Goal: Transaction & Acquisition: Purchase product/service

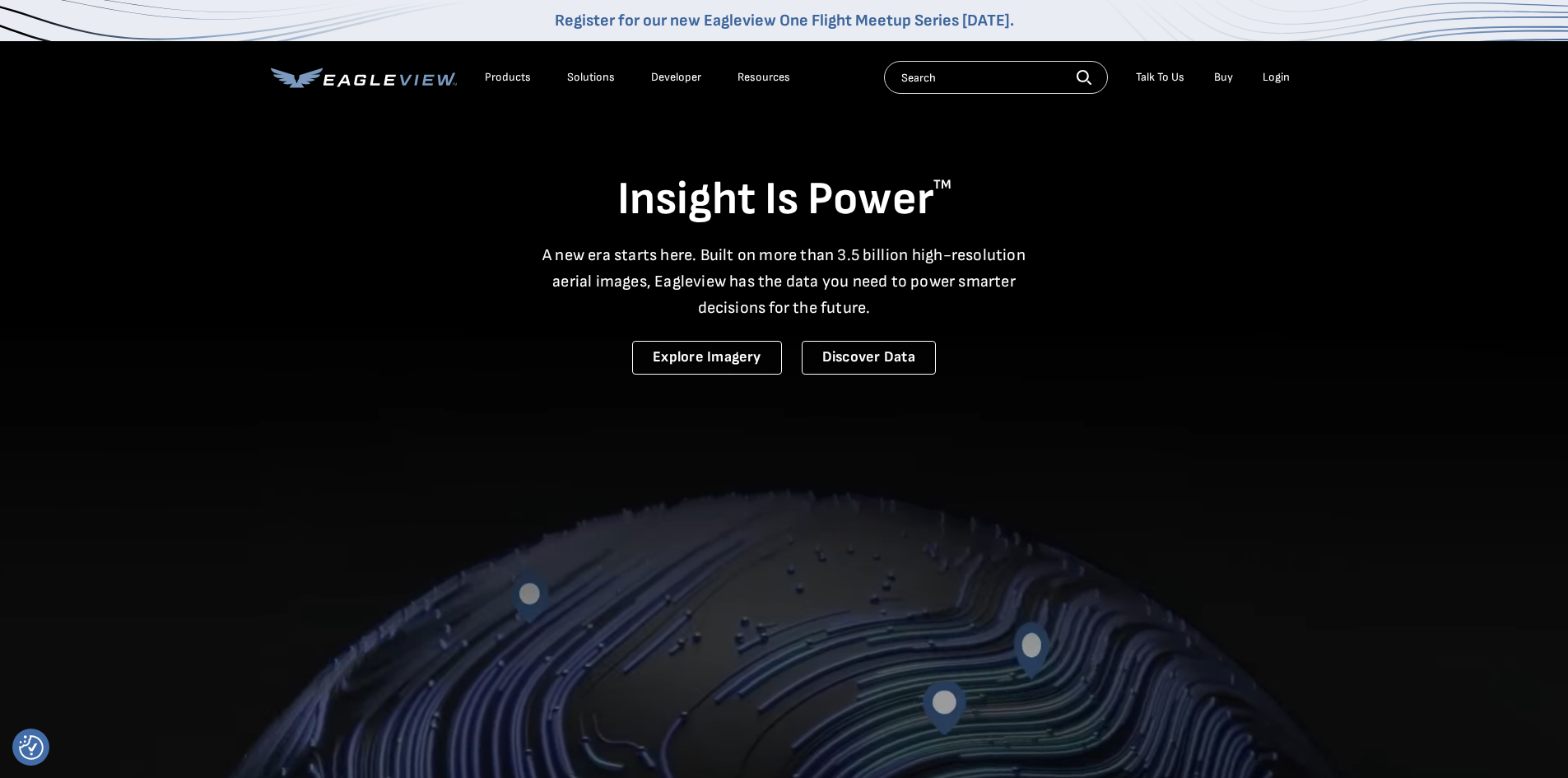
click at [1265, 78] on div "Login" at bounding box center [1276, 77] width 27 height 15
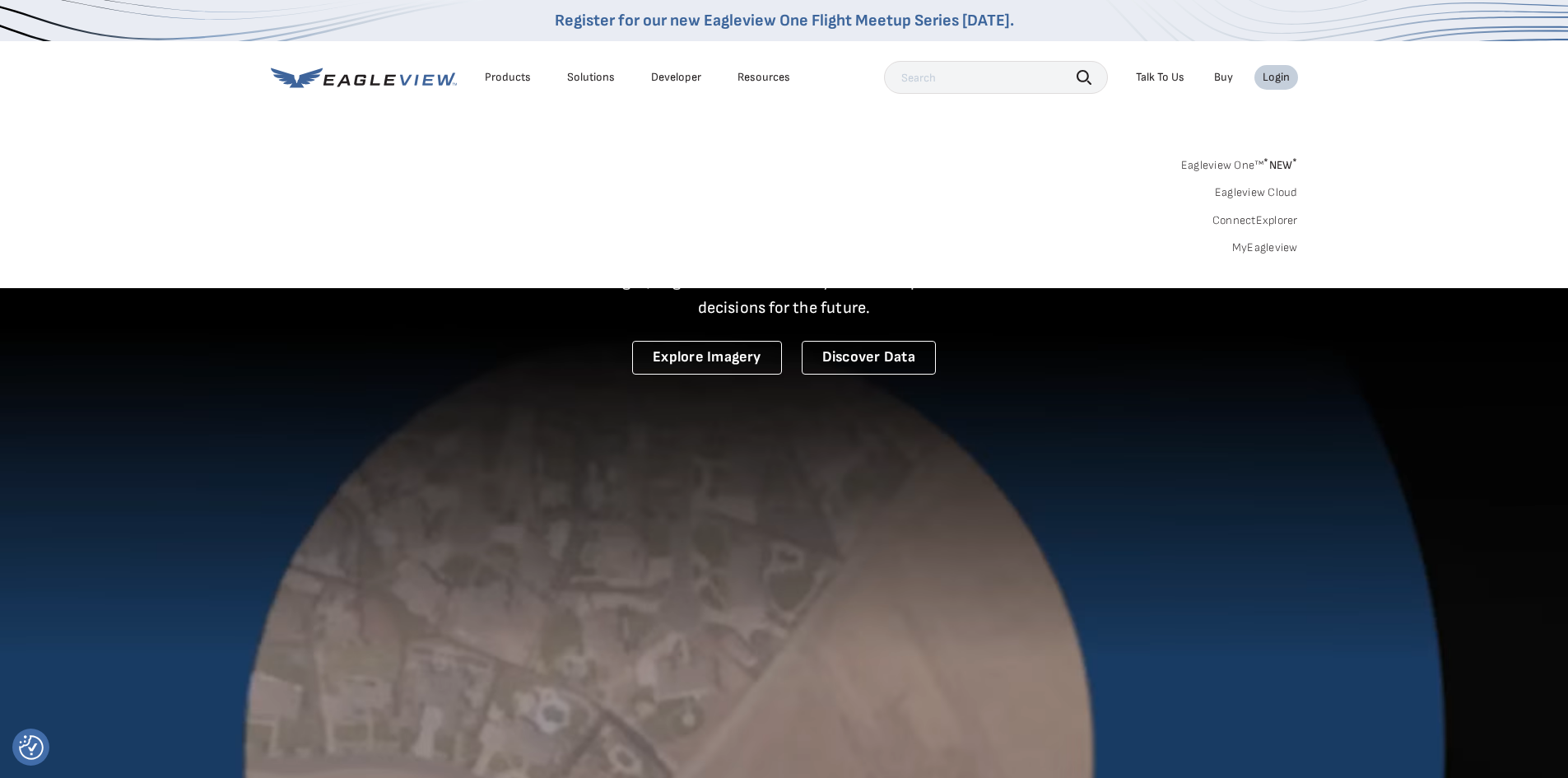
click at [1277, 251] on link "MyEagleview" at bounding box center [1265, 248] width 66 height 15
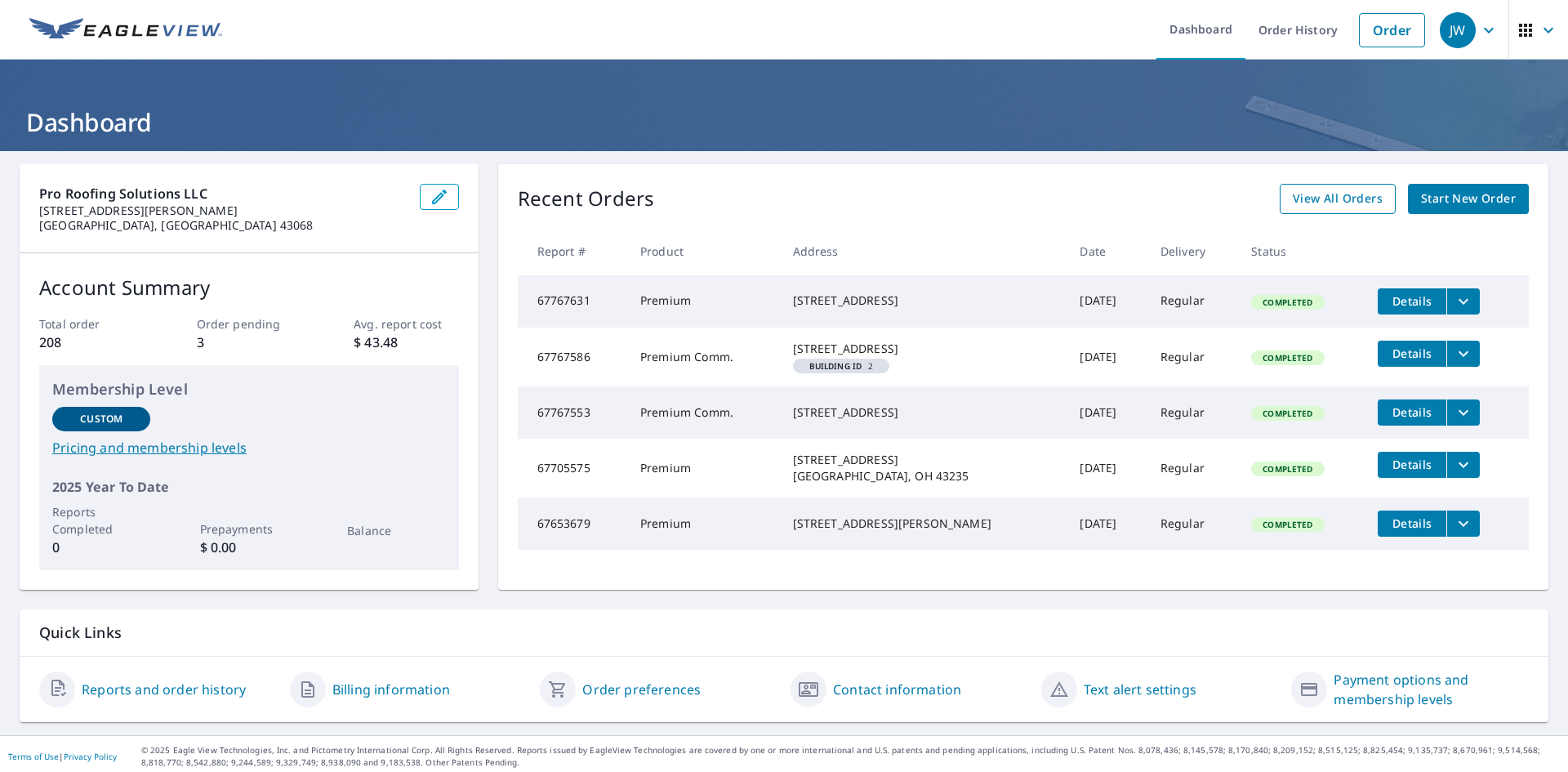
click at [1297, 208] on span "View All Orders" at bounding box center [1338, 198] width 90 height 20
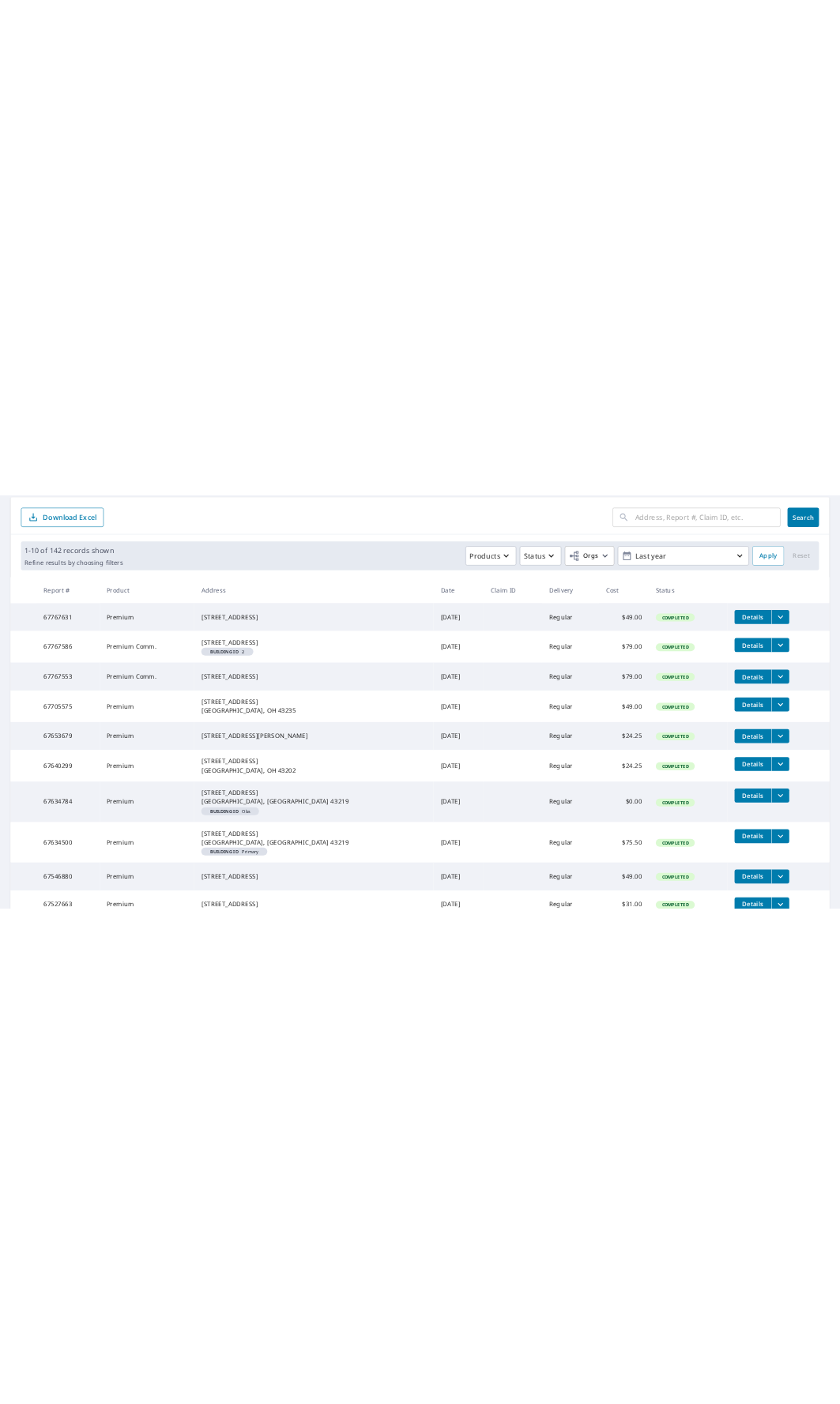
scroll to position [169, 0]
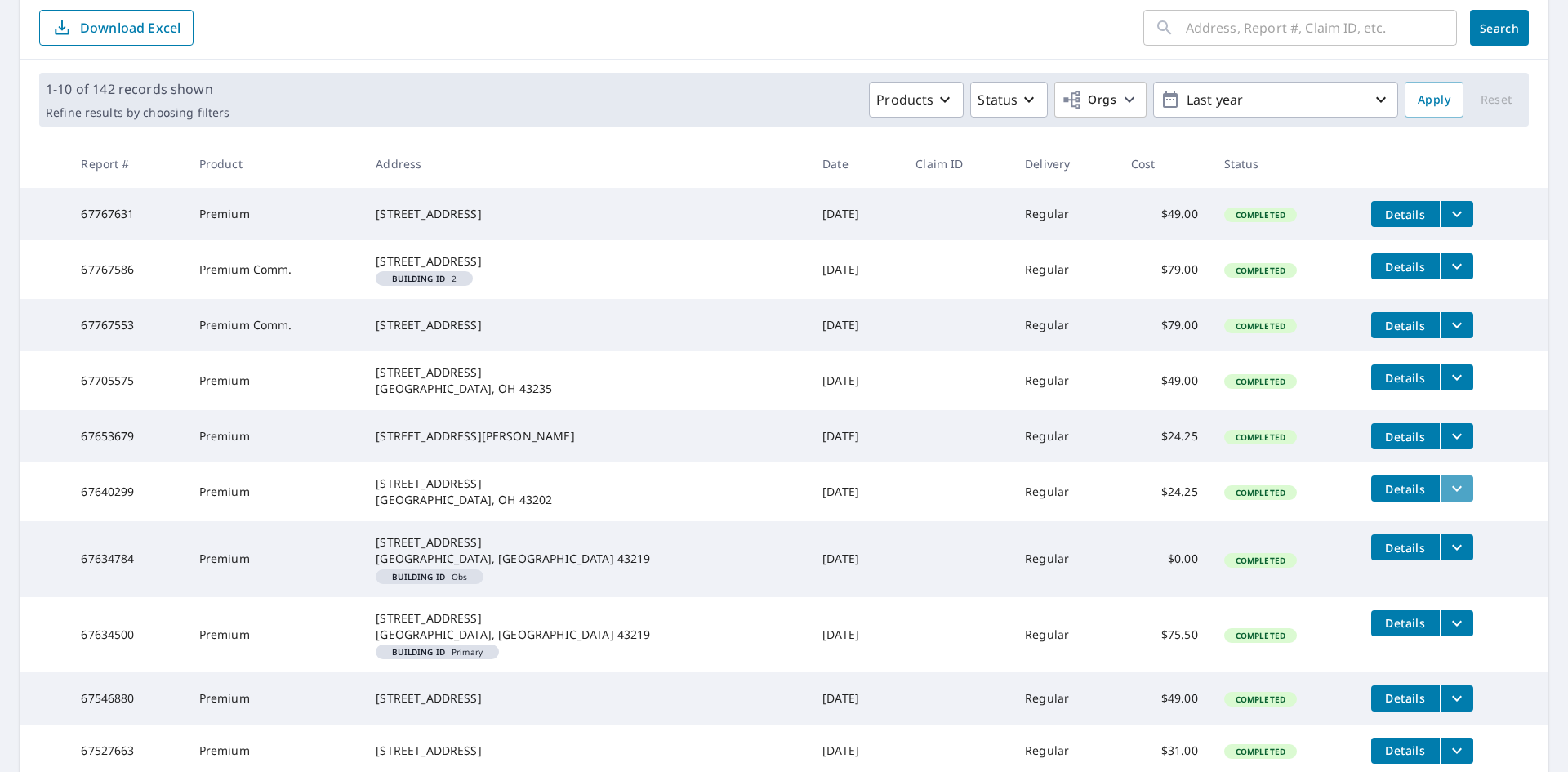
click at [1448, 498] on icon "filesDropdownBtn-67640299" at bounding box center [1457, 488] width 19 height 19
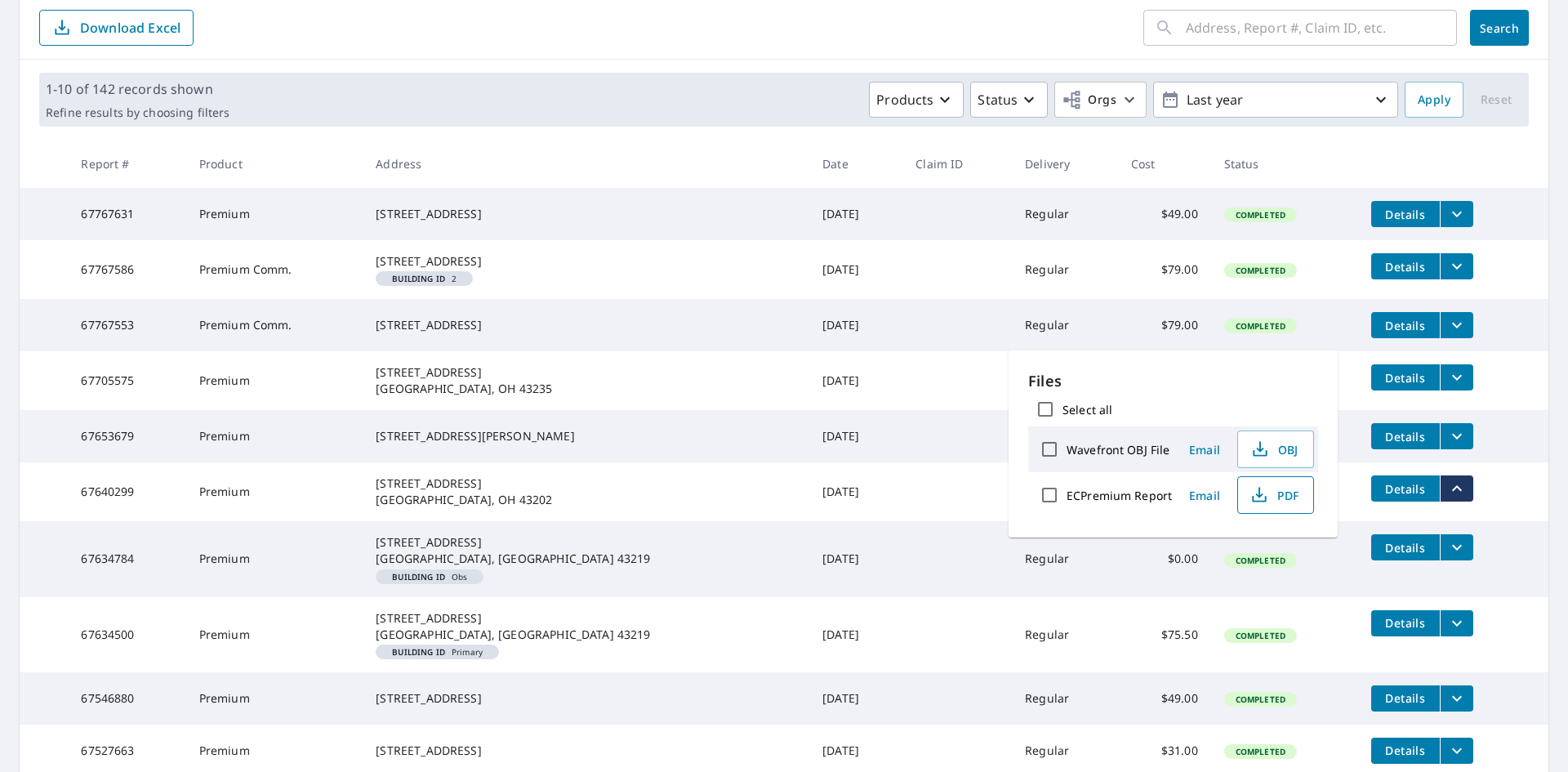
click at [1288, 493] on span "PDF" at bounding box center [1274, 495] width 52 height 19
drag, startPoint x: 754, startPoint y: 251, endPoint x: 728, endPoint y: 253, distance: 26.1
click at [754, 246] on tbody "67767631 Premium [STREET_ADDRESS] [DATE] Regular $49.00 Completed Details 67767…" at bounding box center [783, 482] width 1529 height 589
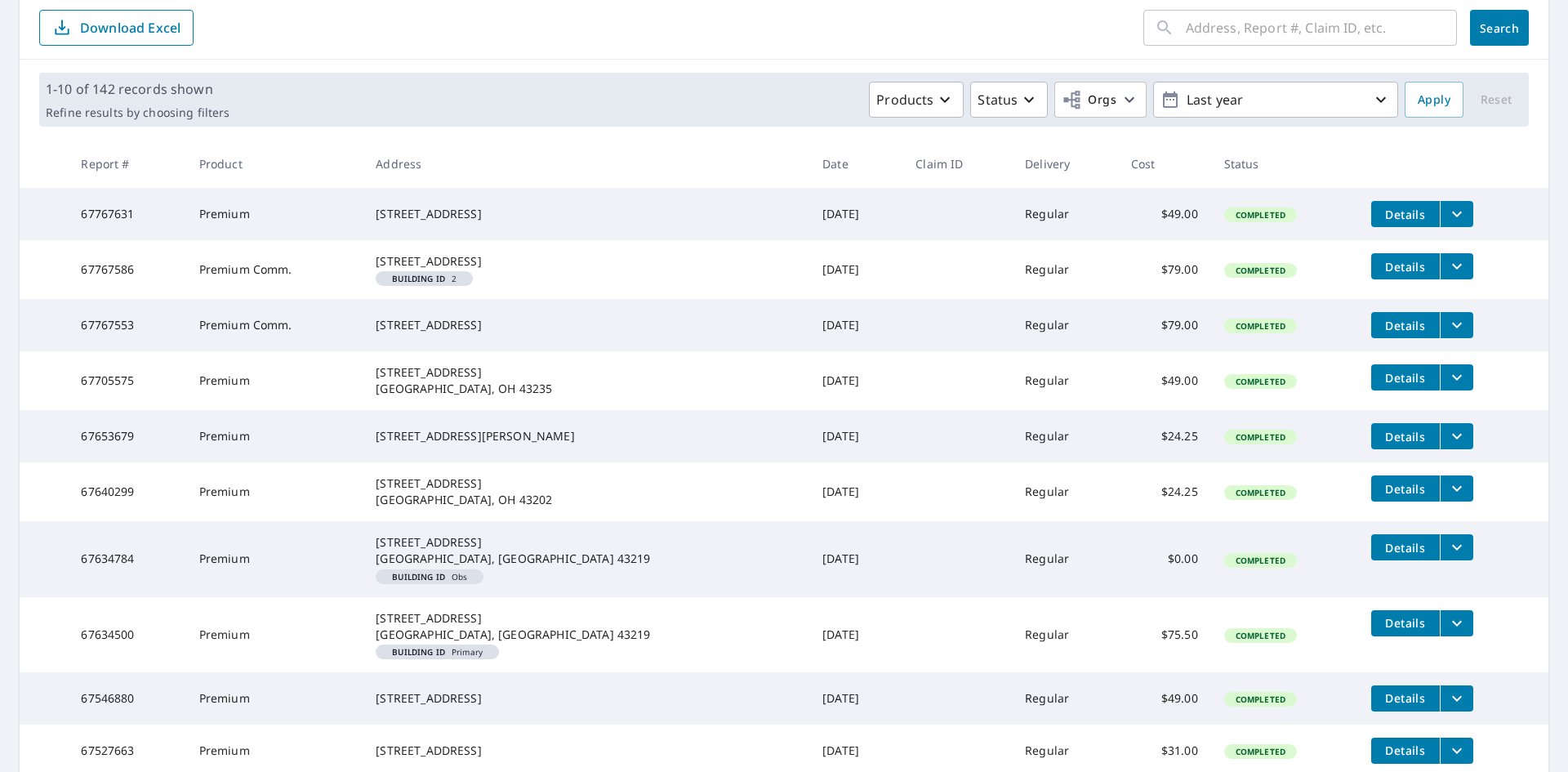
click at [607, 222] on div "[STREET_ADDRESS]" at bounding box center [586, 214] width 420 height 17
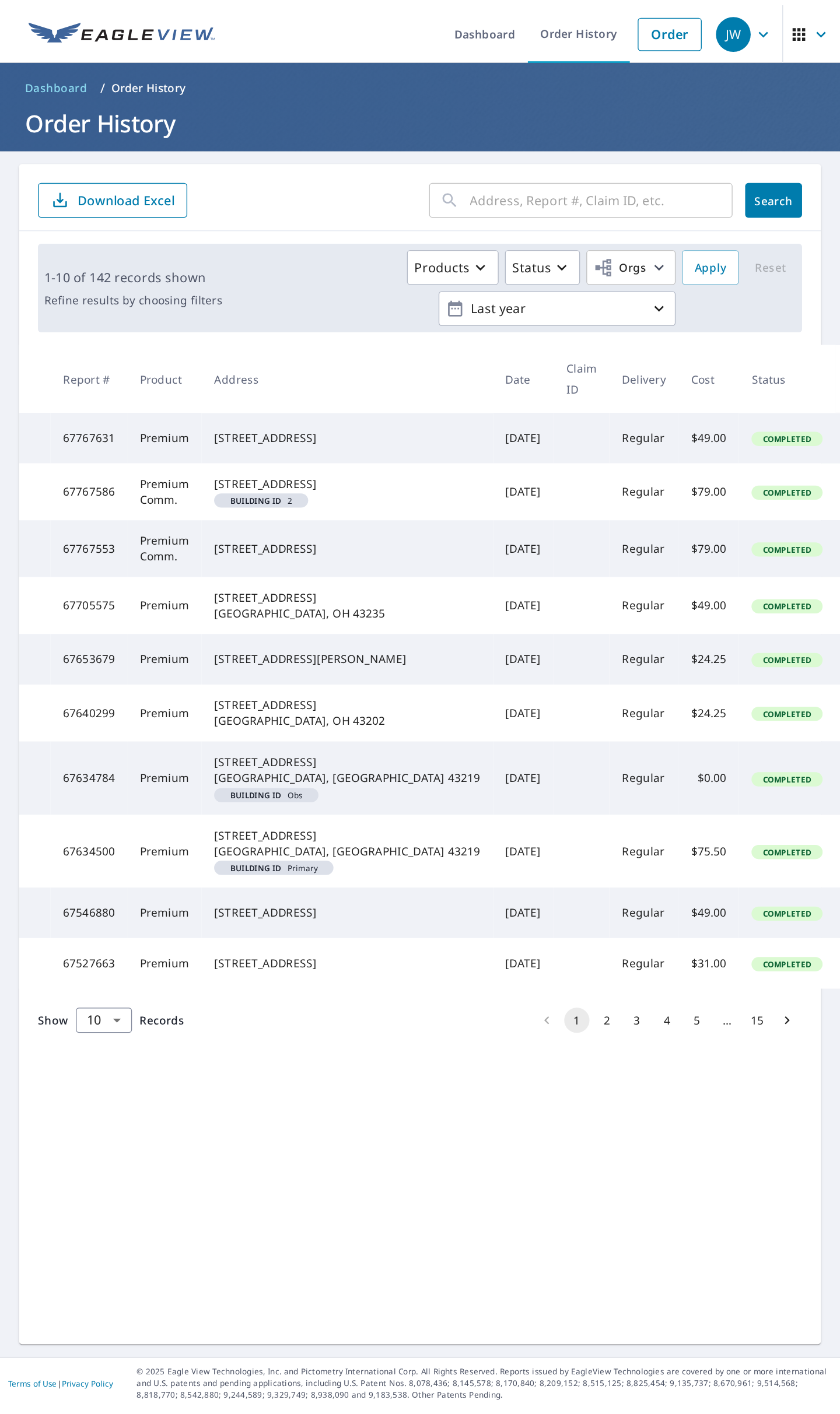
scroll to position [0, 0]
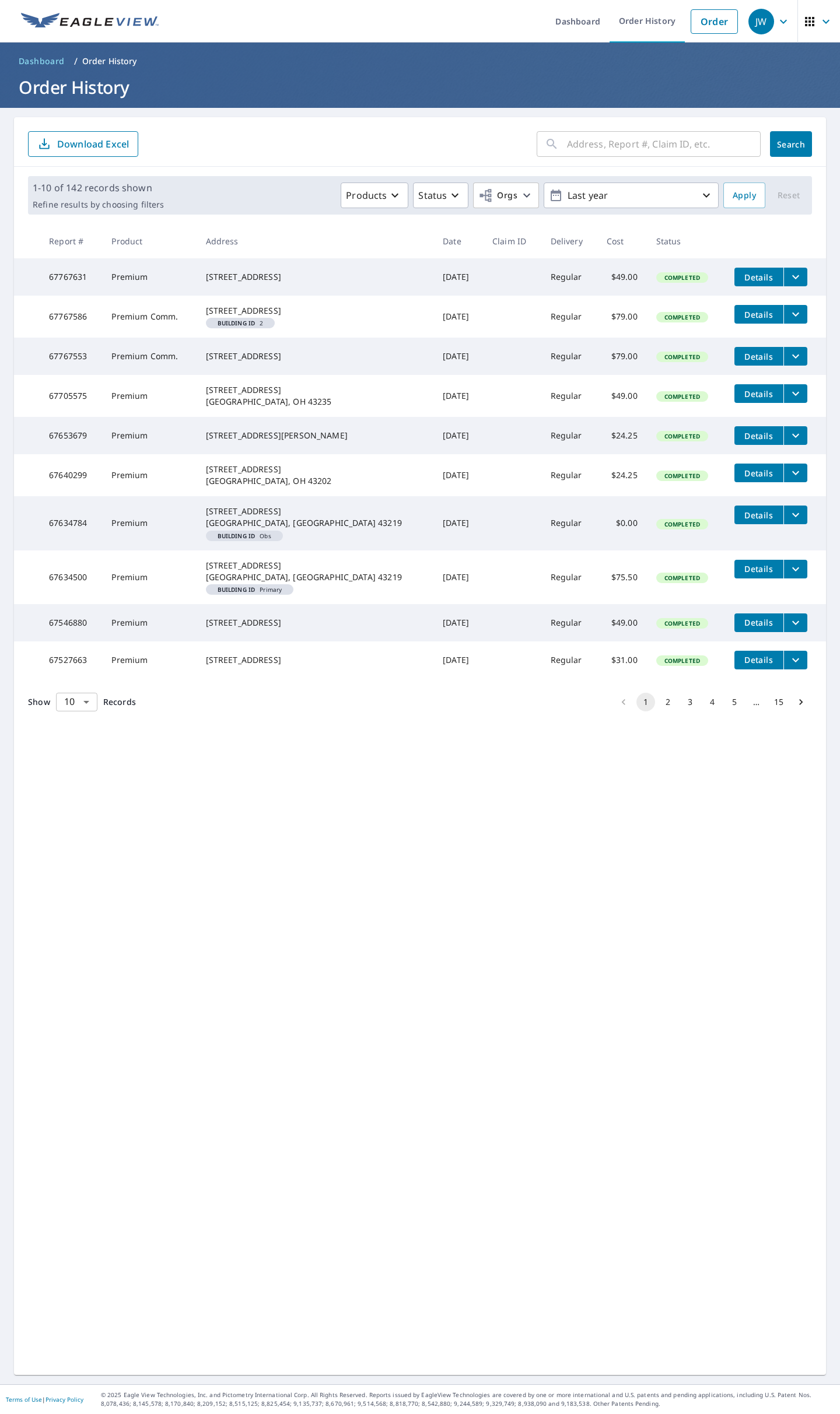
click at [72, 550] on body "JW JW Dashboard Order History Order JW Dashboard / Order History Order History …" at bounding box center [420, 707] width 840 height 1414
click at [85, 550] on li "50" at bounding box center [76, 811] width 42 height 21
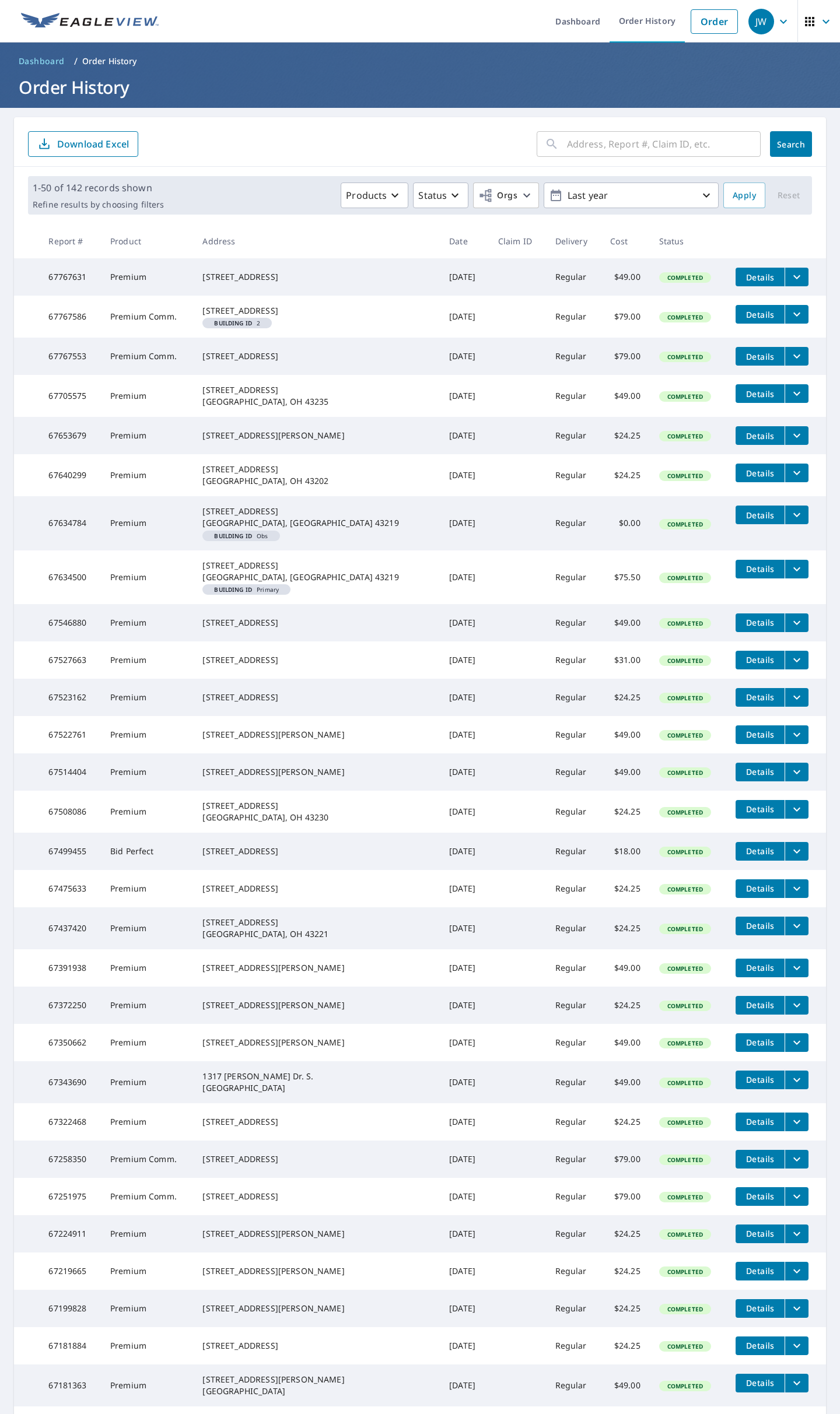
click at [594, 137] on input "text" at bounding box center [663, 144] width 194 height 32
type input "raineer"
click button "Search" at bounding box center [790, 144] width 42 height 26
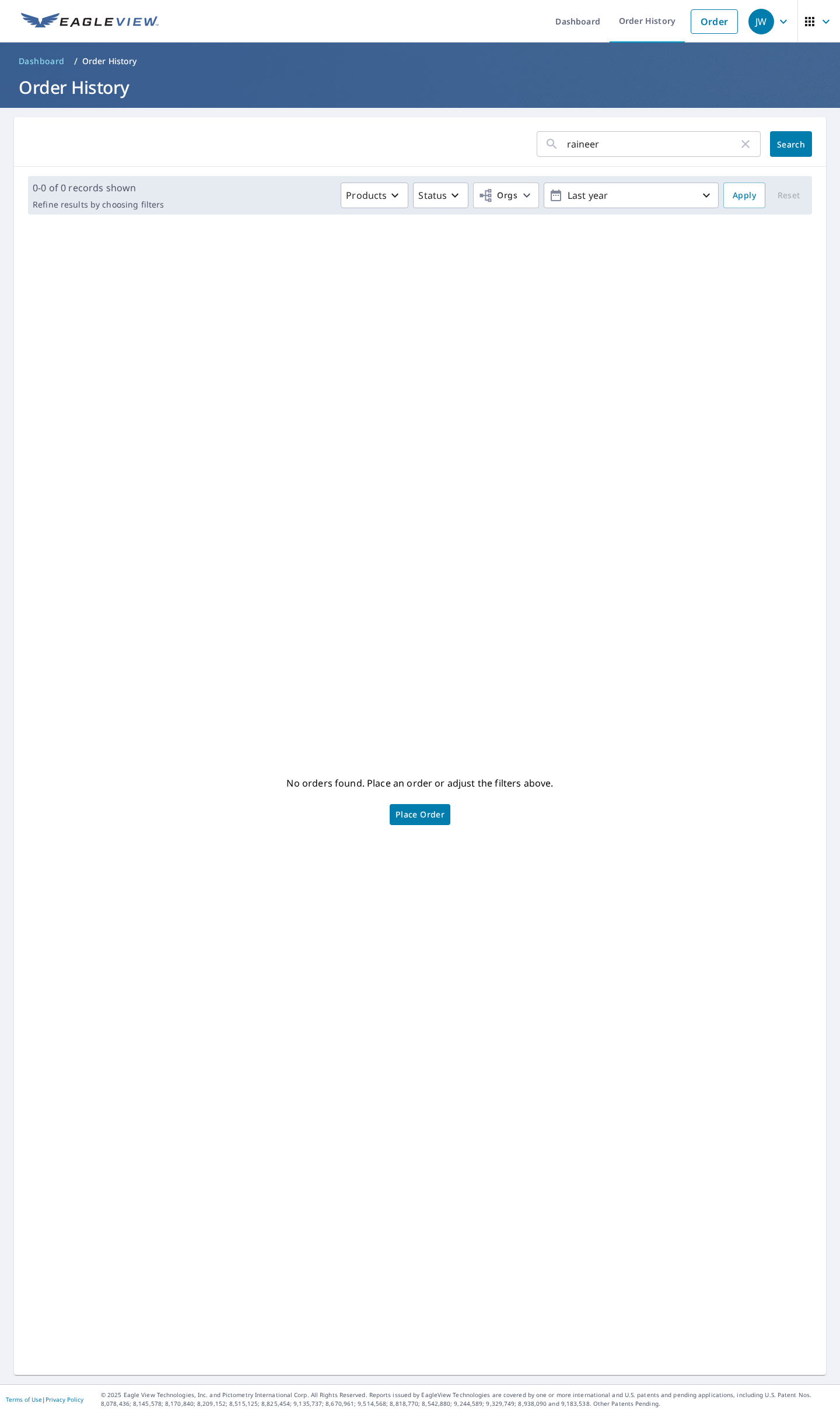
click at [742, 150] on icon "button" at bounding box center [745, 144] width 14 height 14
click at [55, 61] on span "Dashboard" at bounding box center [42, 61] width 46 height 12
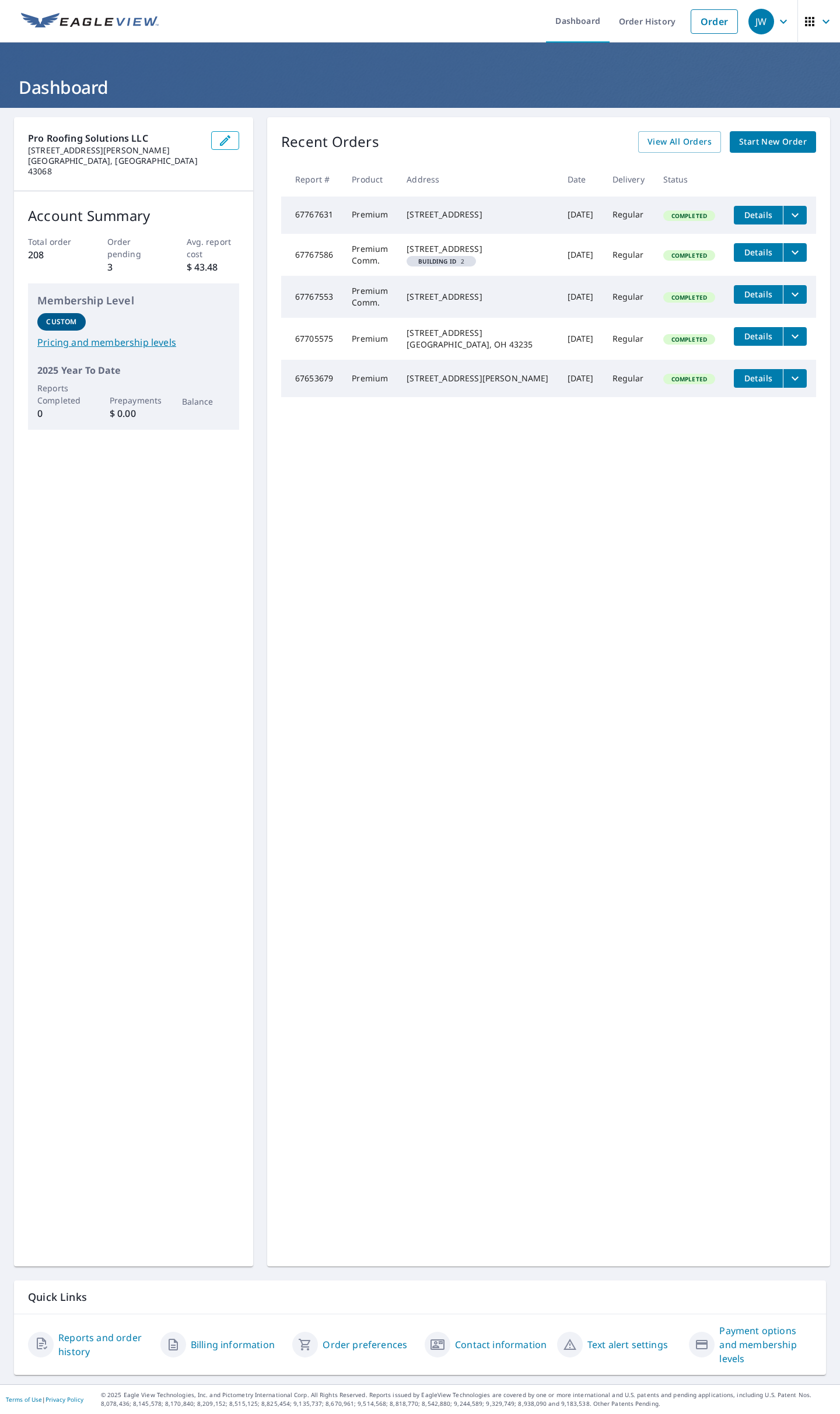
click at [758, 141] on span "Start New Order" at bounding box center [773, 141] width 68 height 14
click at [682, 143] on span "View All Orders" at bounding box center [679, 141] width 64 height 14
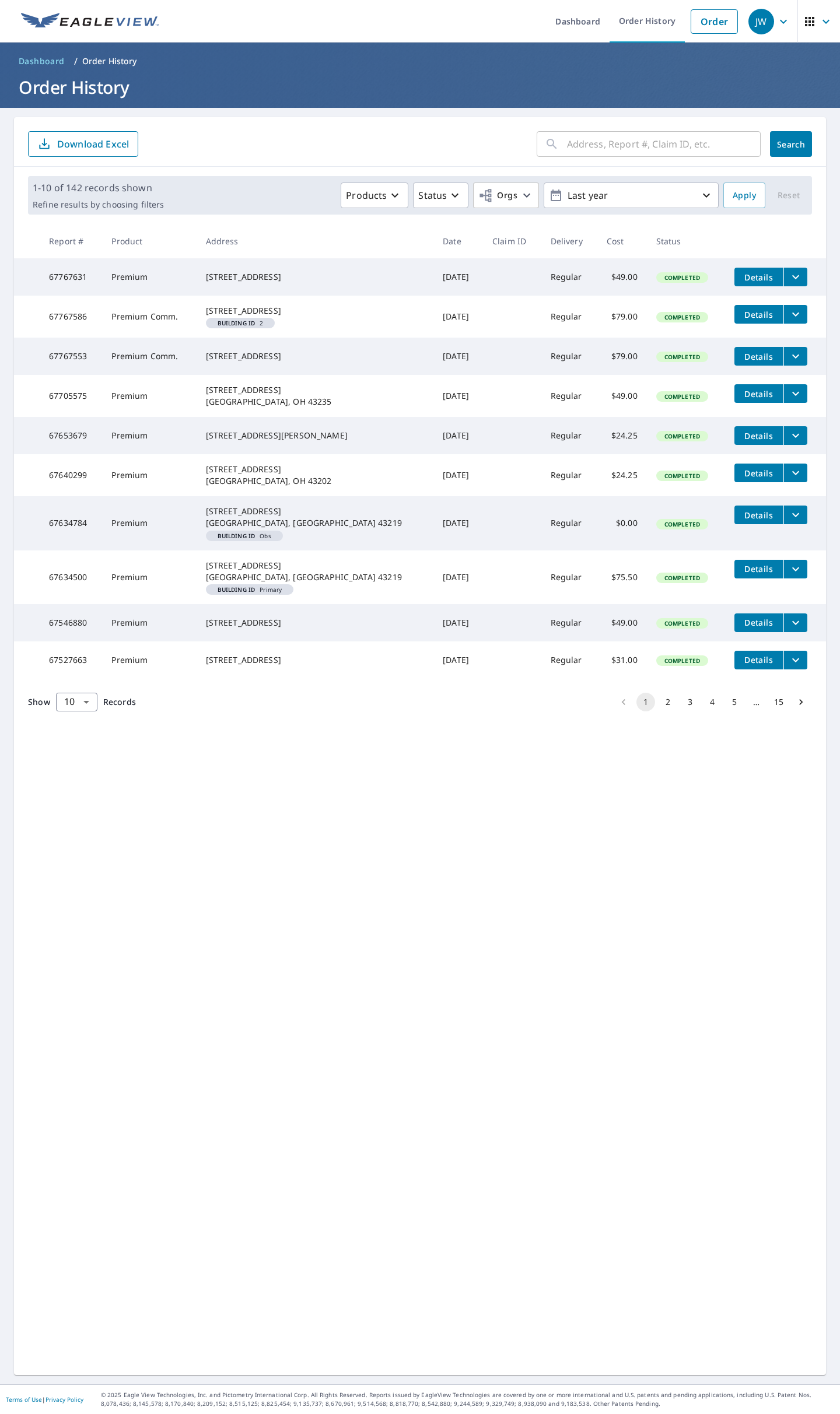
click at [567, 144] on input "text" at bounding box center [663, 144] width 194 height 32
type input "3104"
click button "Search" at bounding box center [790, 144] width 42 height 26
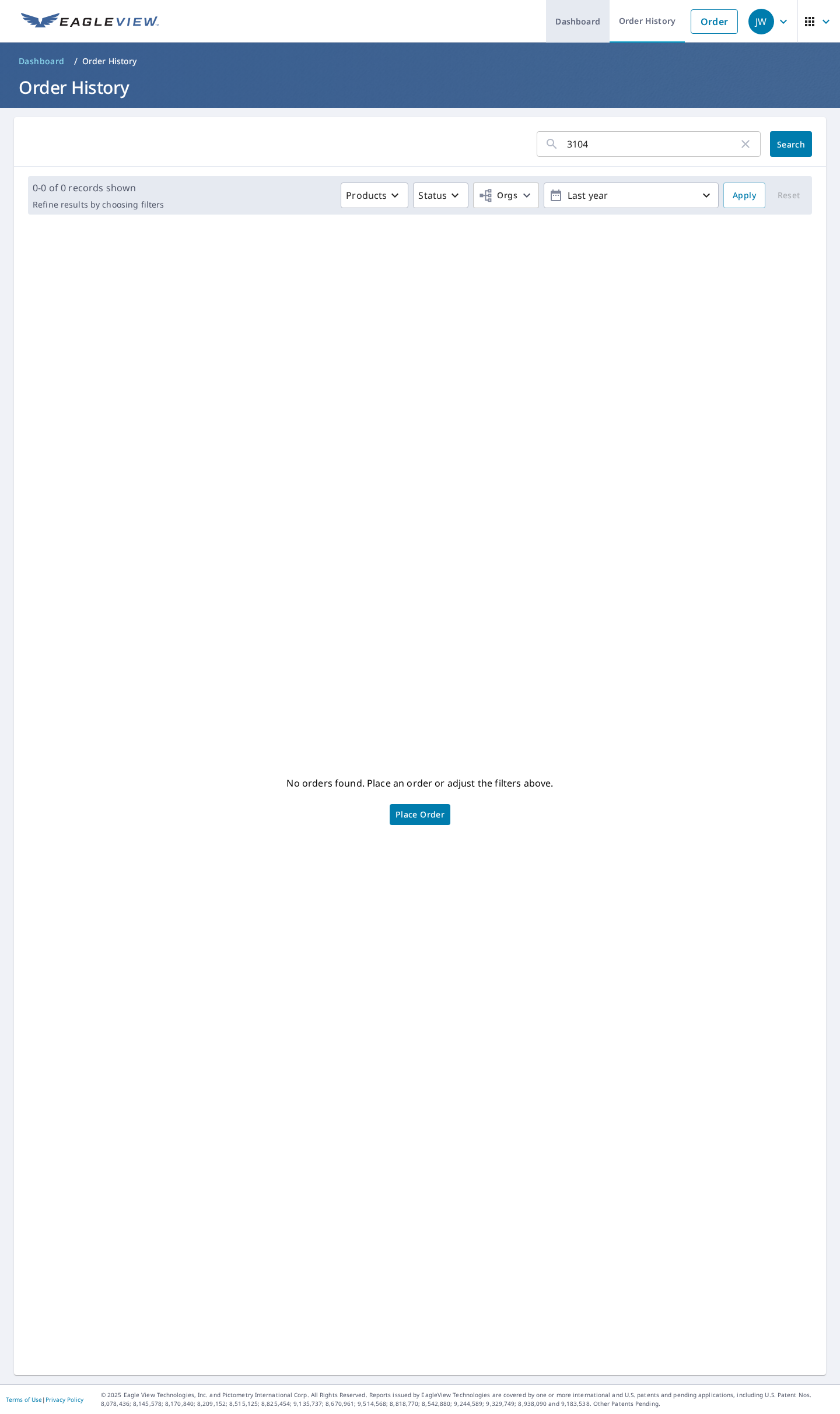
click at [583, 17] on link "Dashboard" at bounding box center [578, 21] width 64 height 42
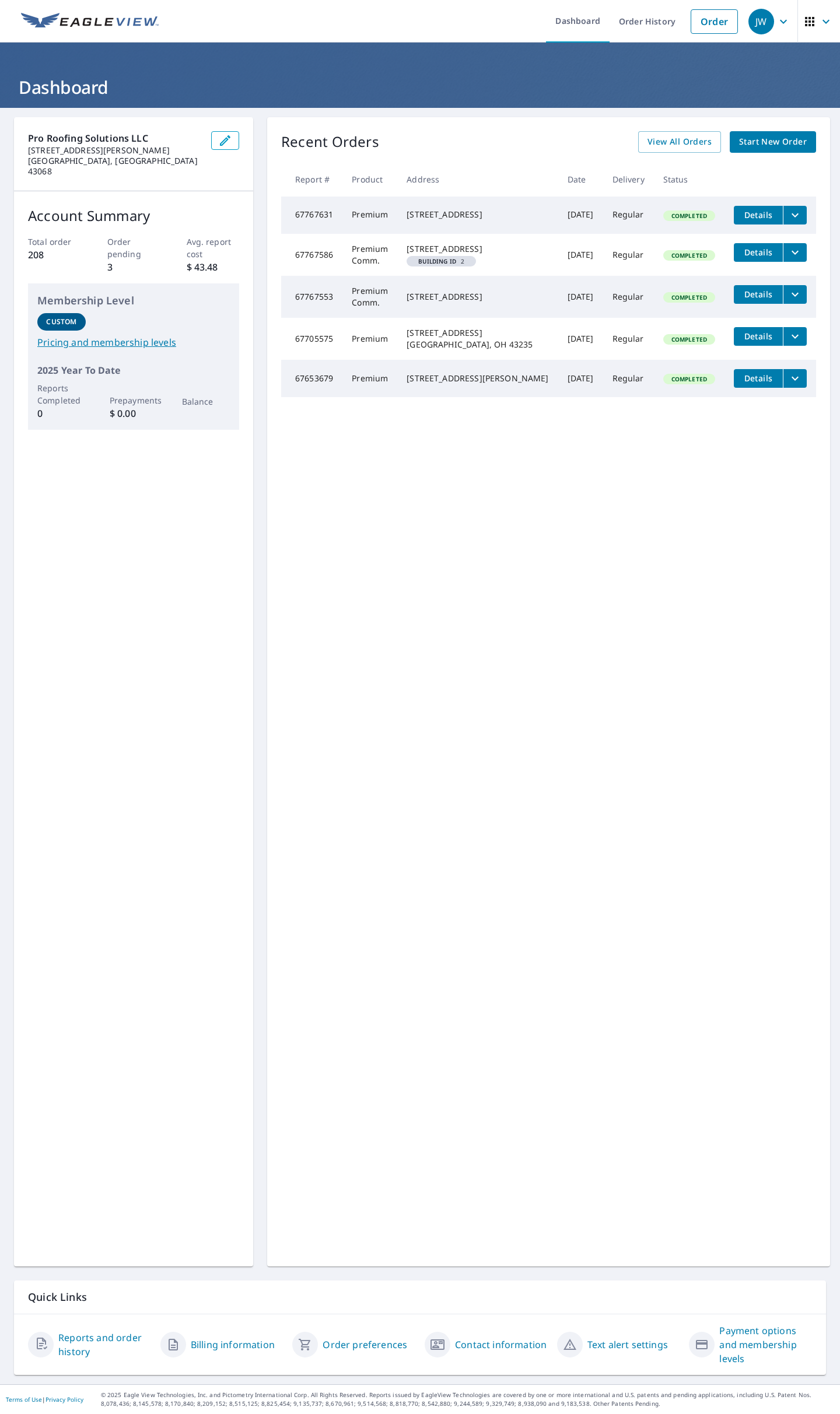
click at [783, 134] on link "Start New Order" at bounding box center [773, 142] width 87 height 22
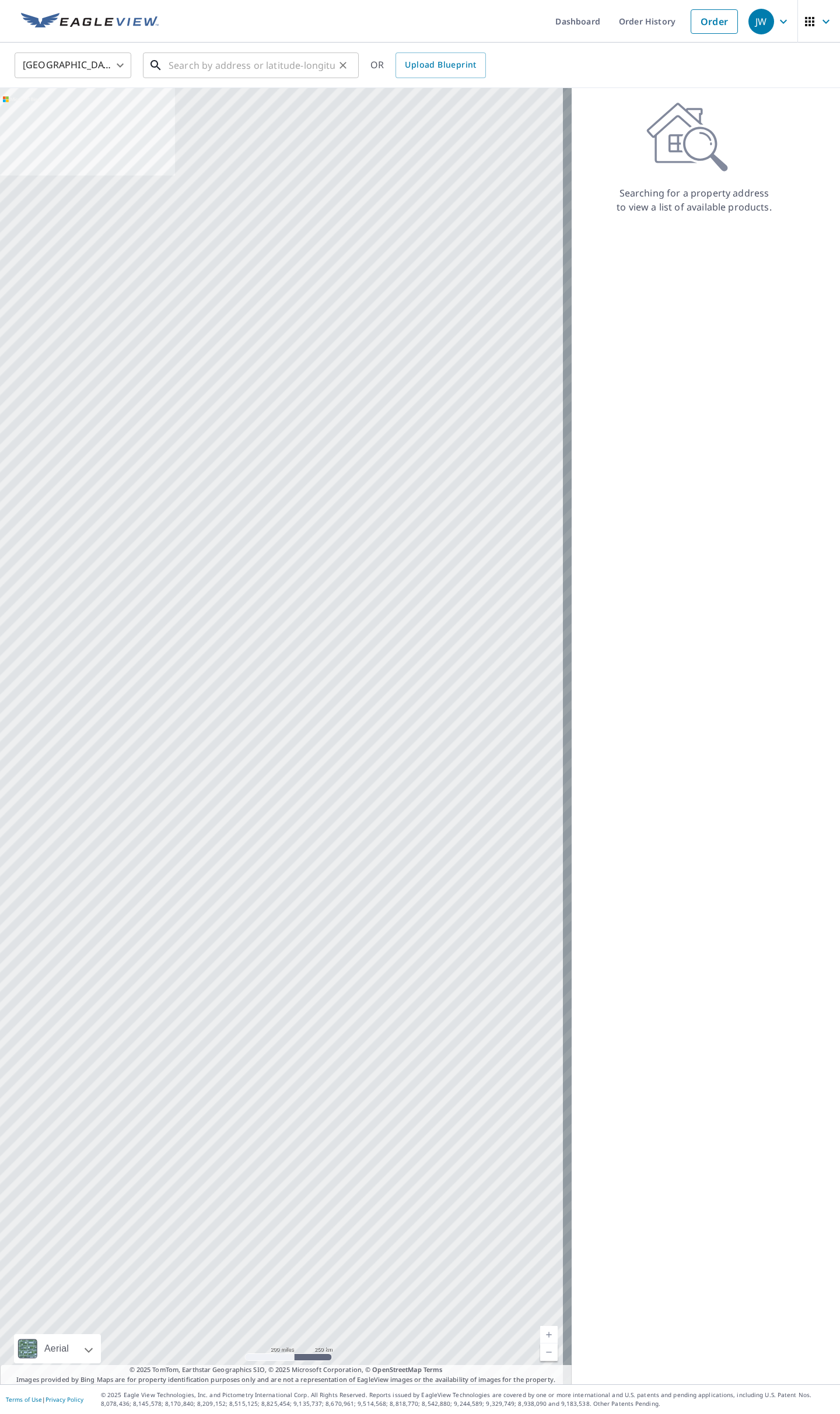
click at [226, 73] on input "text" at bounding box center [252, 65] width 166 height 32
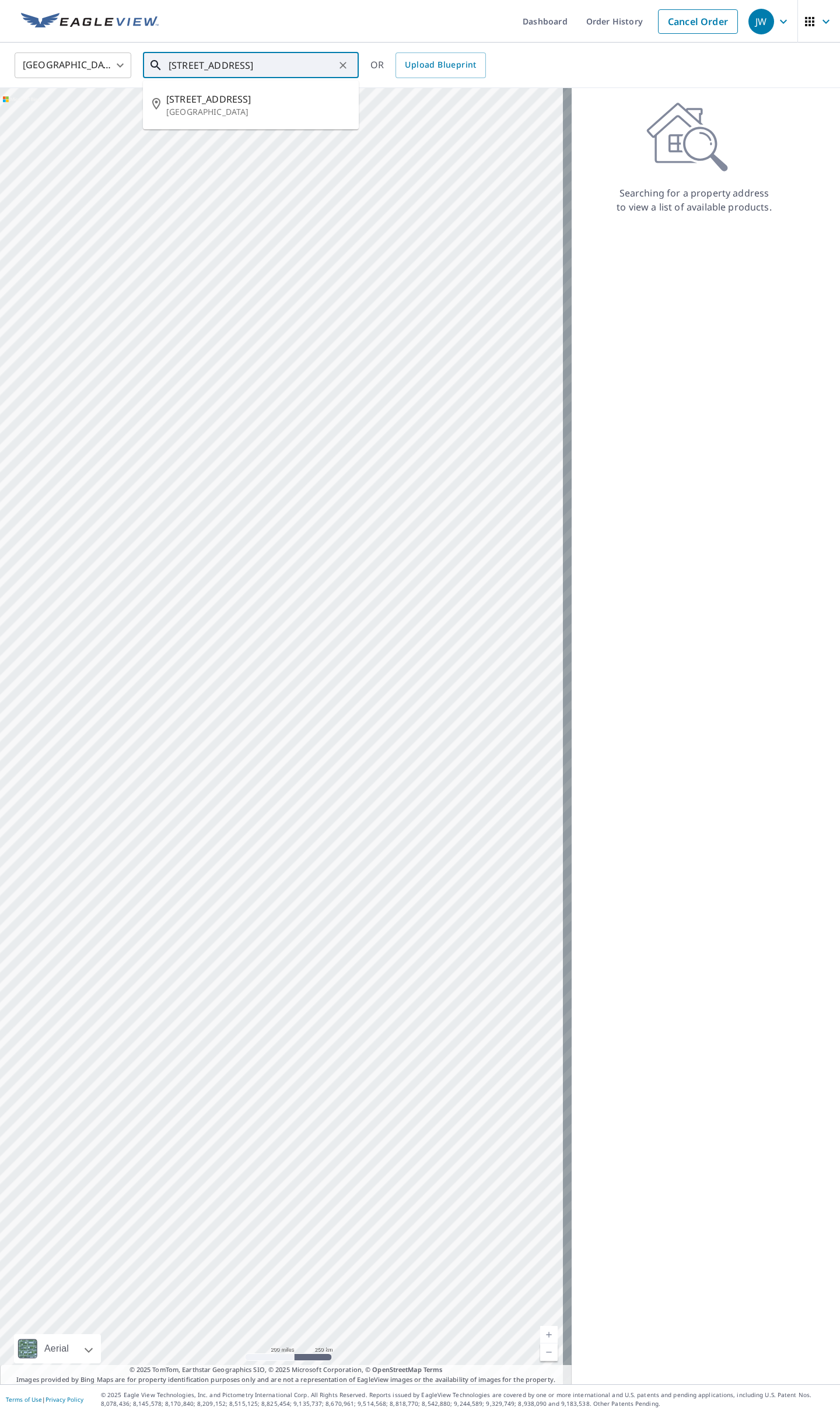
type input "[STREET_ADDRESS]"
drag, startPoint x: 268, startPoint y: 58, endPoint x: 147, endPoint y: 64, distance: 121.1
click at [147, 64] on div "[STREET_ADDRESS]" at bounding box center [250, 65] width 216 height 26
paste input "[STREET_ADDRESS]"
click at [214, 113] on p "[GEOGRAPHIC_DATA]" at bounding box center [258, 111] width 183 height 12
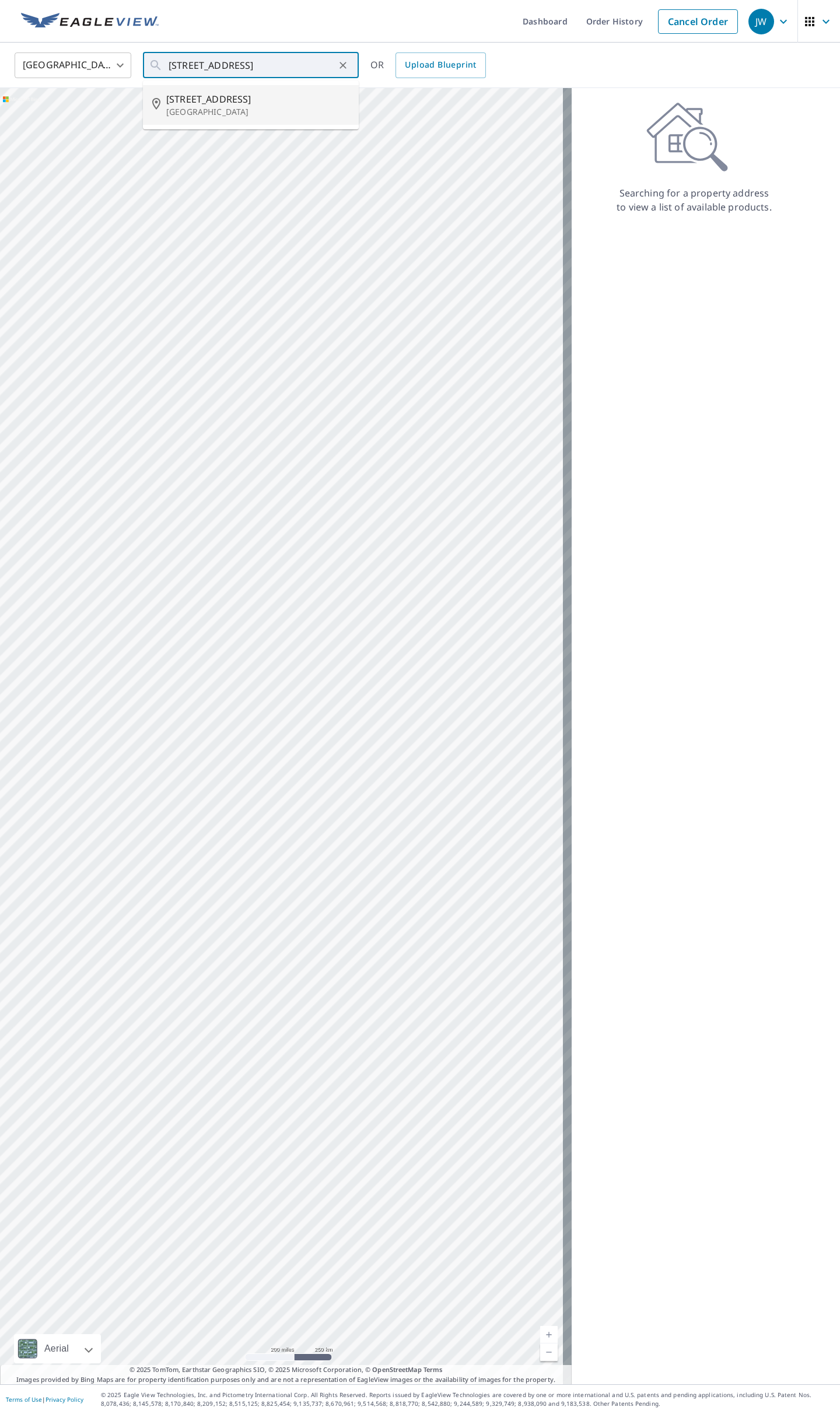
type input "[STREET_ADDRESS]"
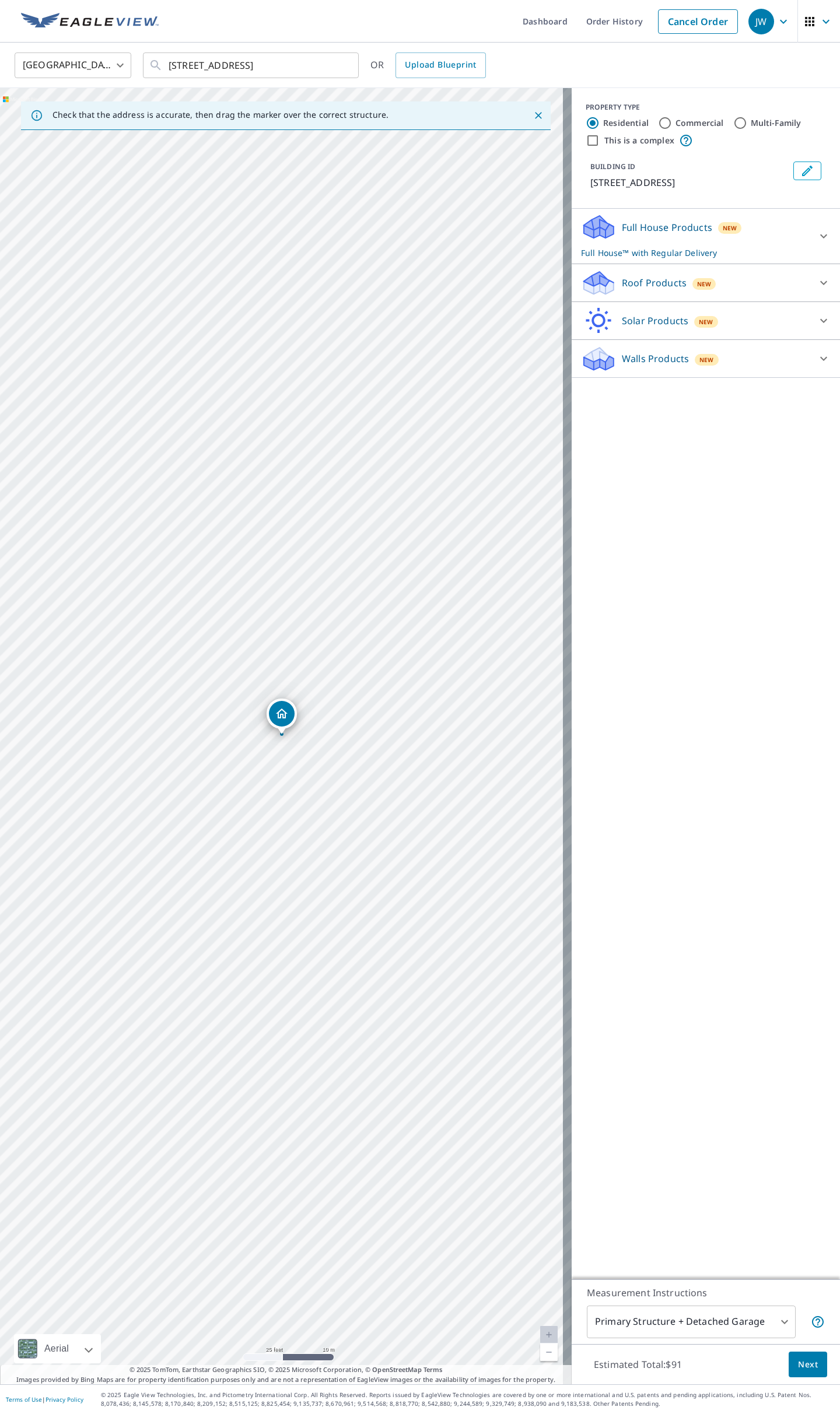
click at [658, 280] on p "Roof Products" at bounding box center [654, 283] width 65 height 14
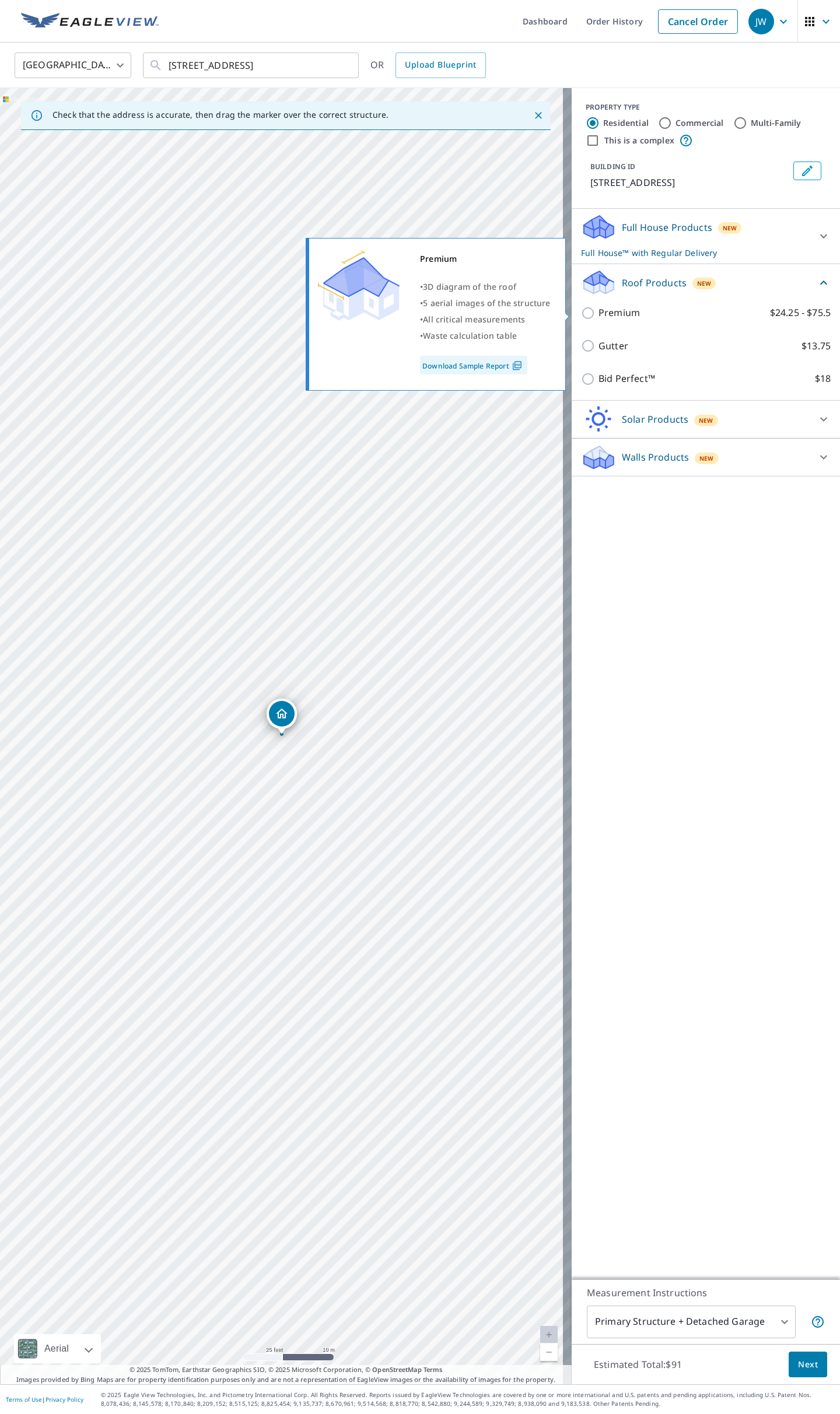
click at [623, 309] on p "Premium" at bounding box center [619, 313] width 42 height 14
click at [598, 309] on input "Premium $24.25 - $75.5" at bounding box center [590, 313] width 17 height 14
checkbox input "true"
checkbox input "false"
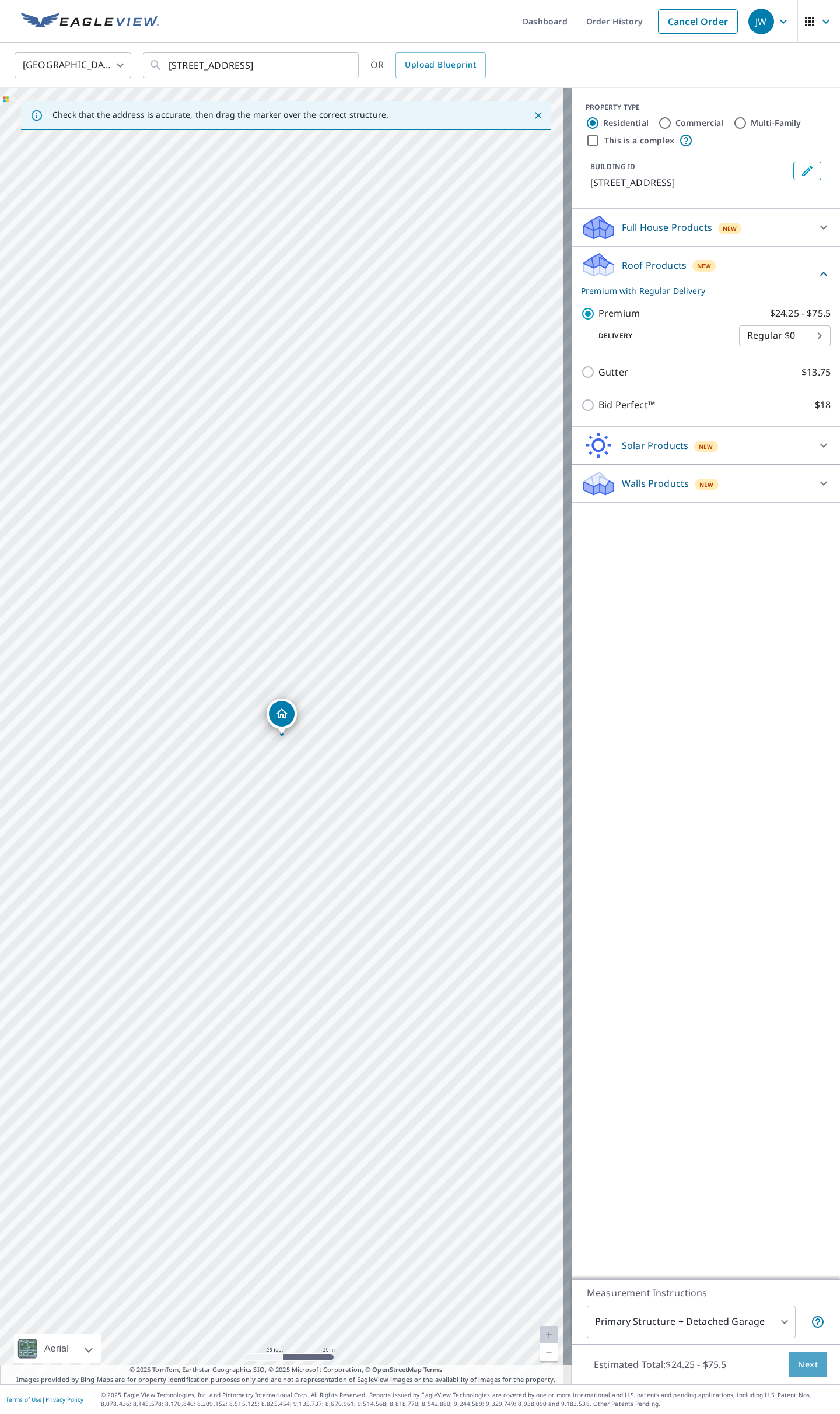
click at [803, 550] on span "Next" at bounding box center [808, 1365] width 20 height 14
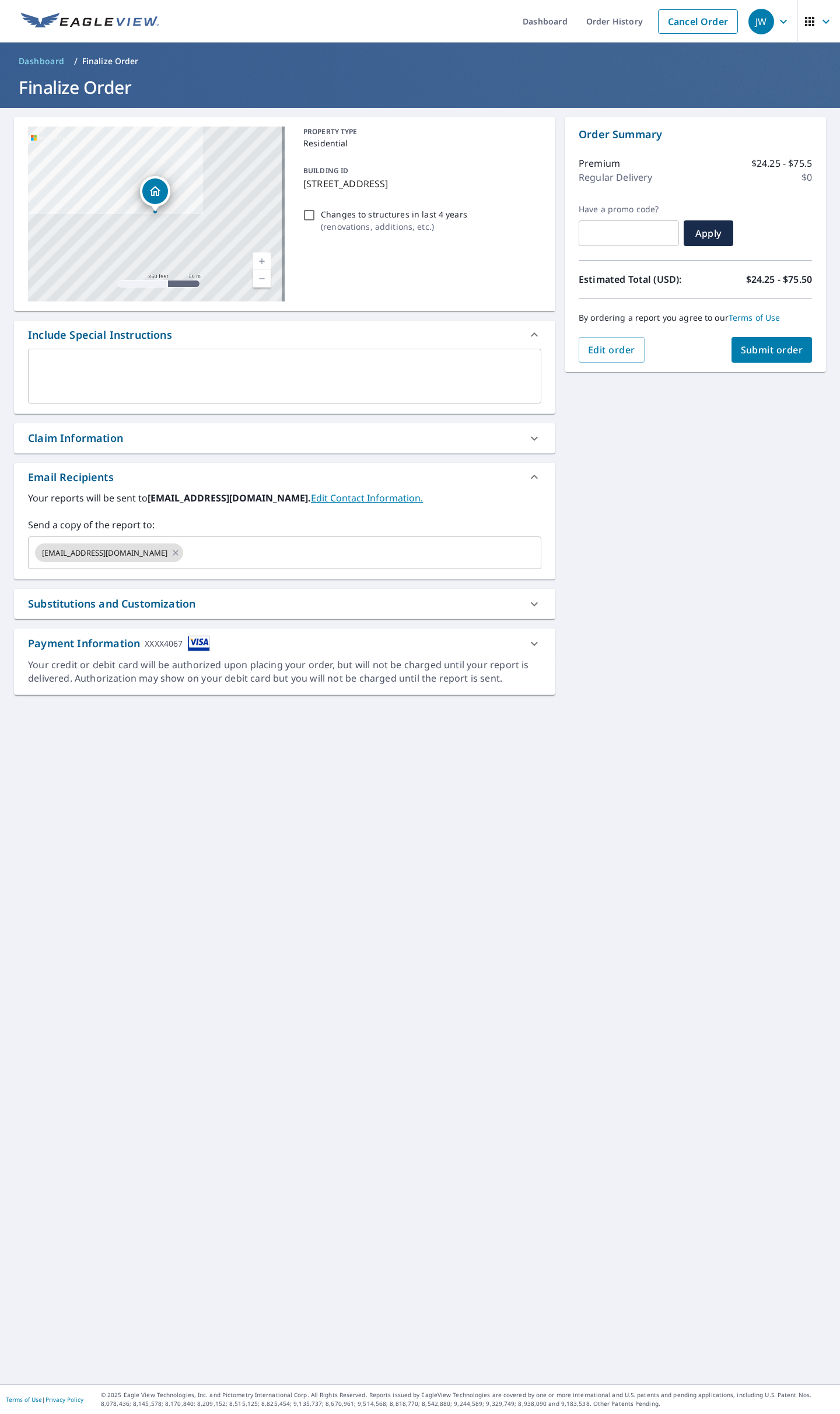
click at [745, 351] on span "Submit order" at bounding box center [772, 350] width 62 height 13
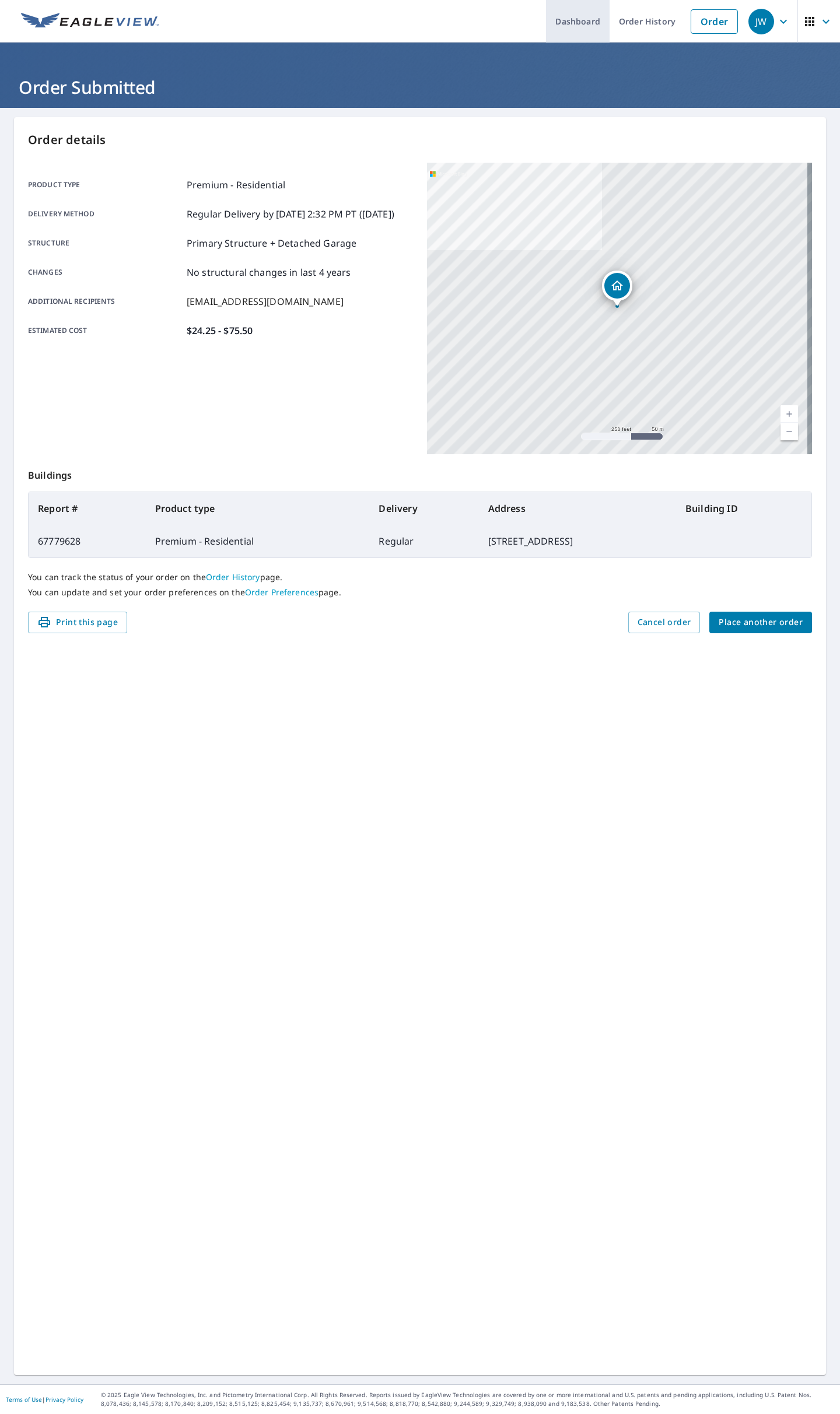
click at [567, 23] on link "Dashboard" at bounding box center [578, 21] width 64 height 42
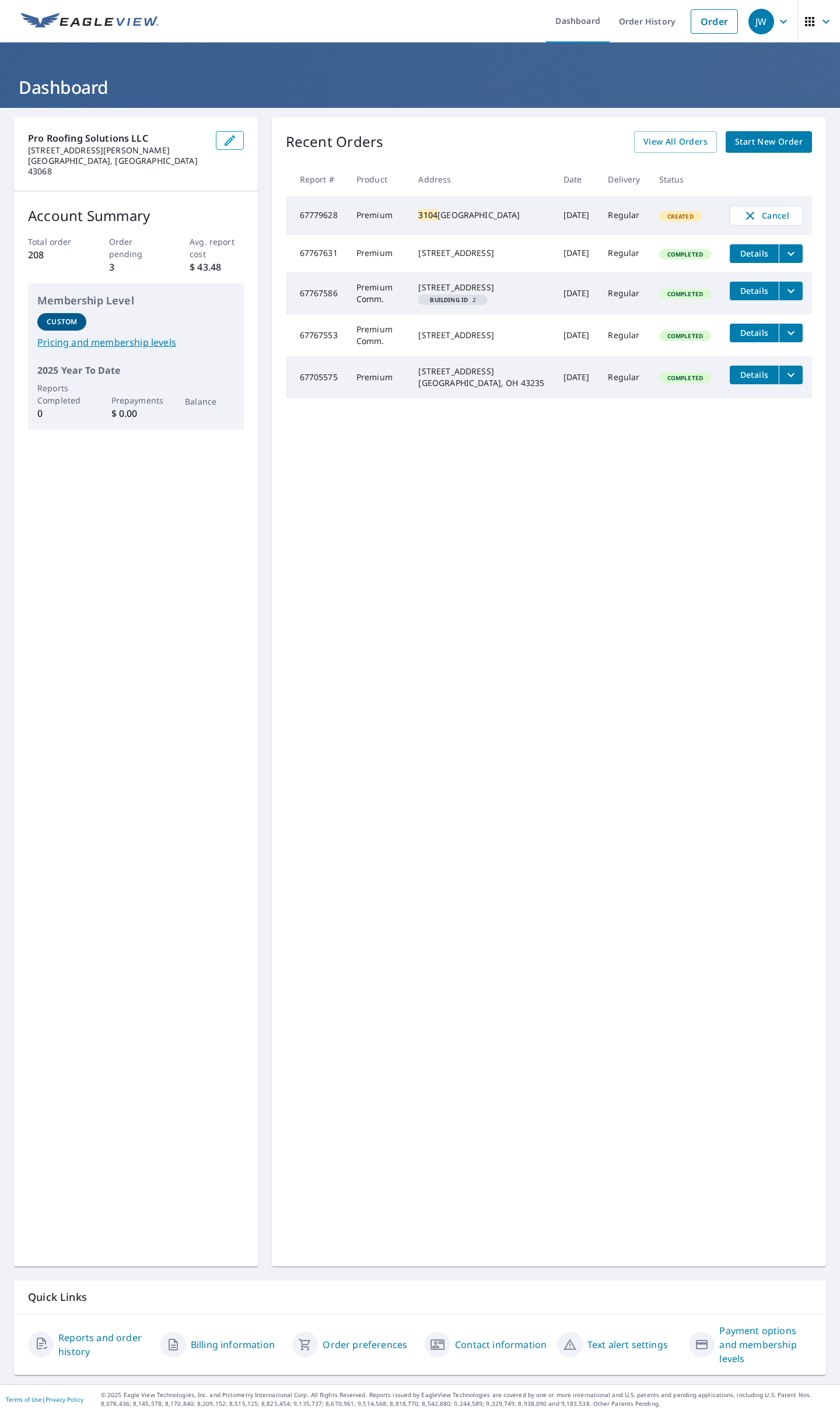
click at [743, 258] on span "Details" at bounding box center [754, 253] width 35 height 11
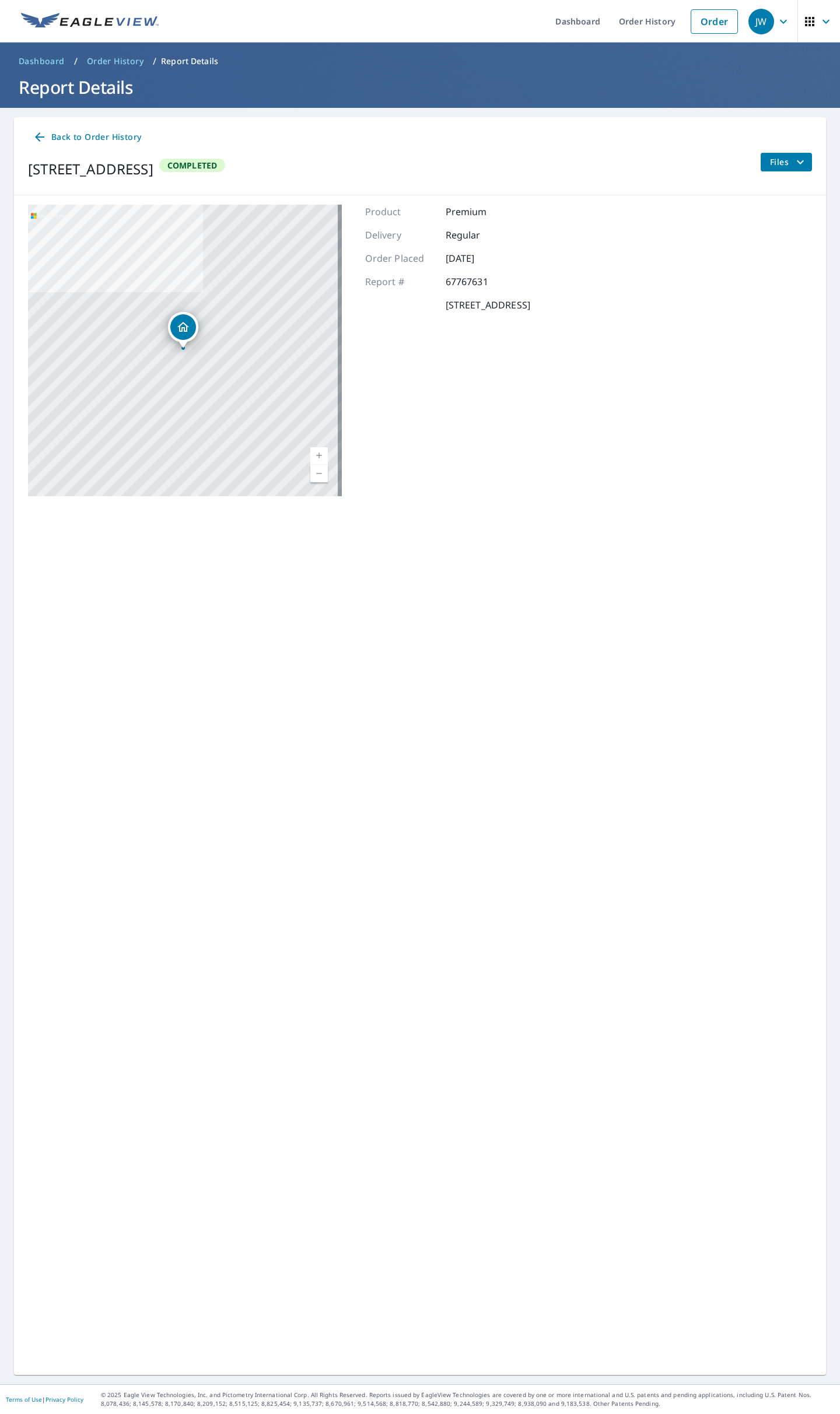
click at [40, 58] on span "Dashboard" at bounding box center [42, 61] width 46 height 12
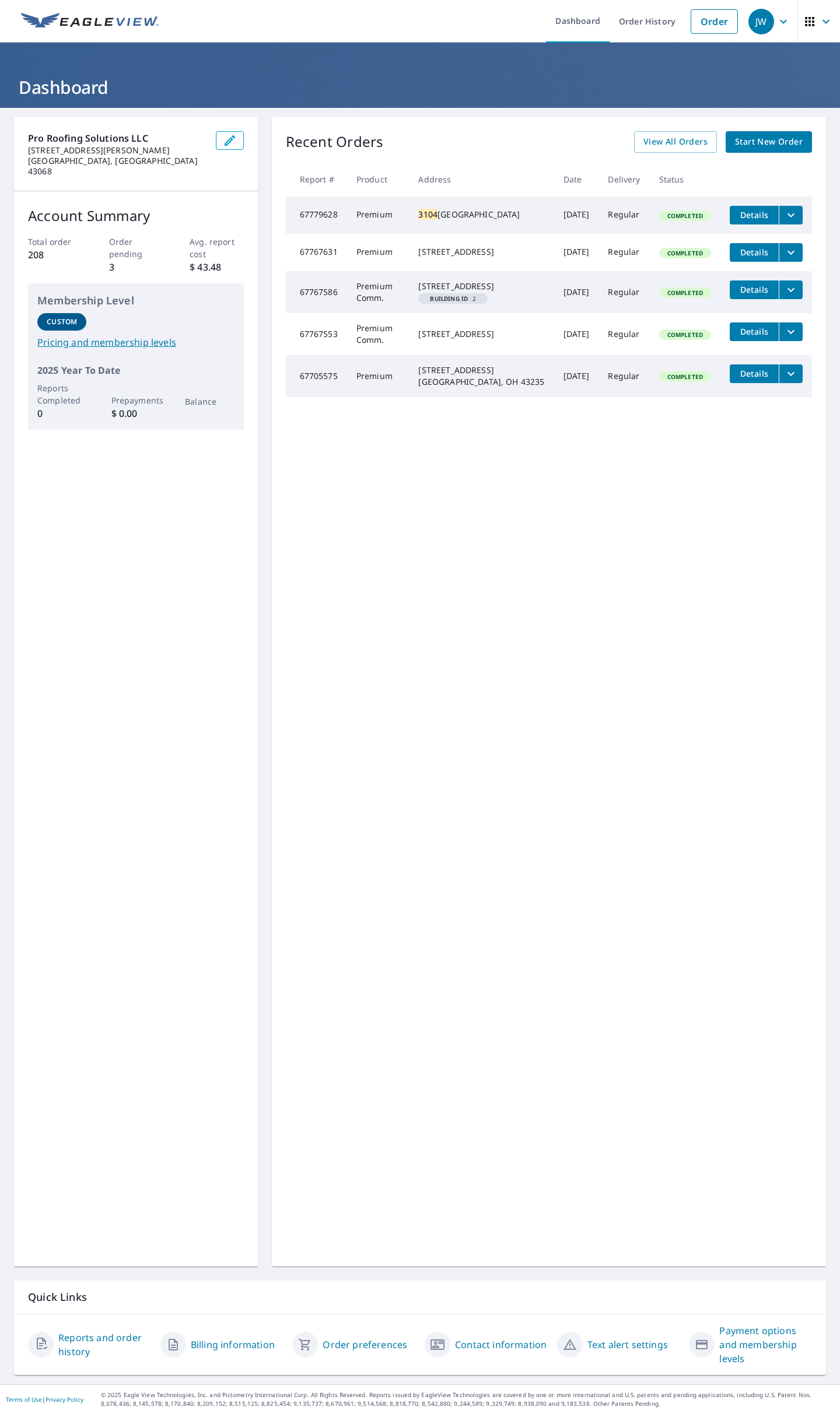
click at [785, 217] on icon "filesDropdownBtn-67779628" at bounding box center [791, 215] width 14 height 14
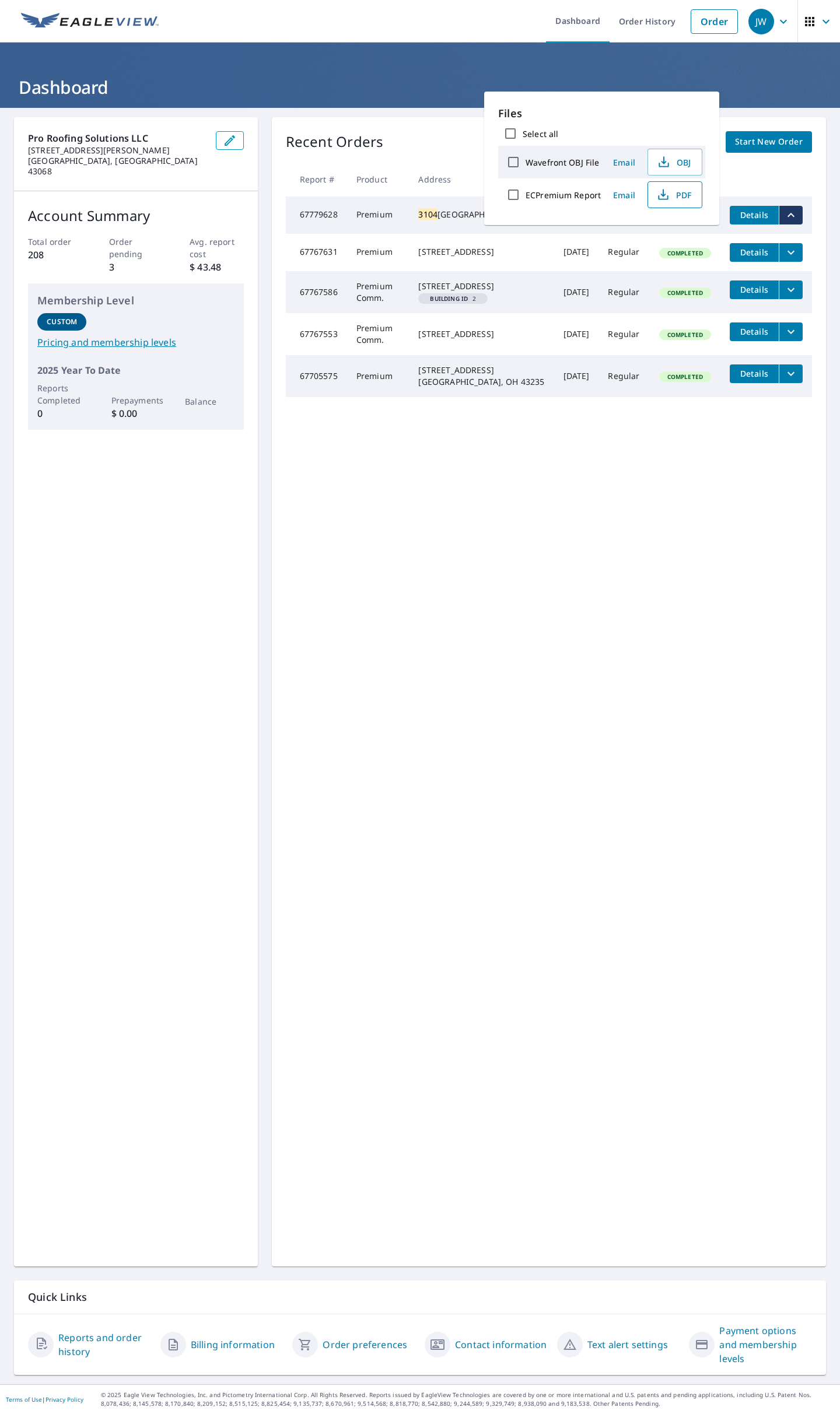
click at [694, 199] on button "PDF" at bounding box center [675, 194] width 55 height 27
click at [511, 509] on div "Recent Orders View All Orders Start New Order Report # Product Address Date Del…" at bounding box center [549, 692] width 554 height 1149
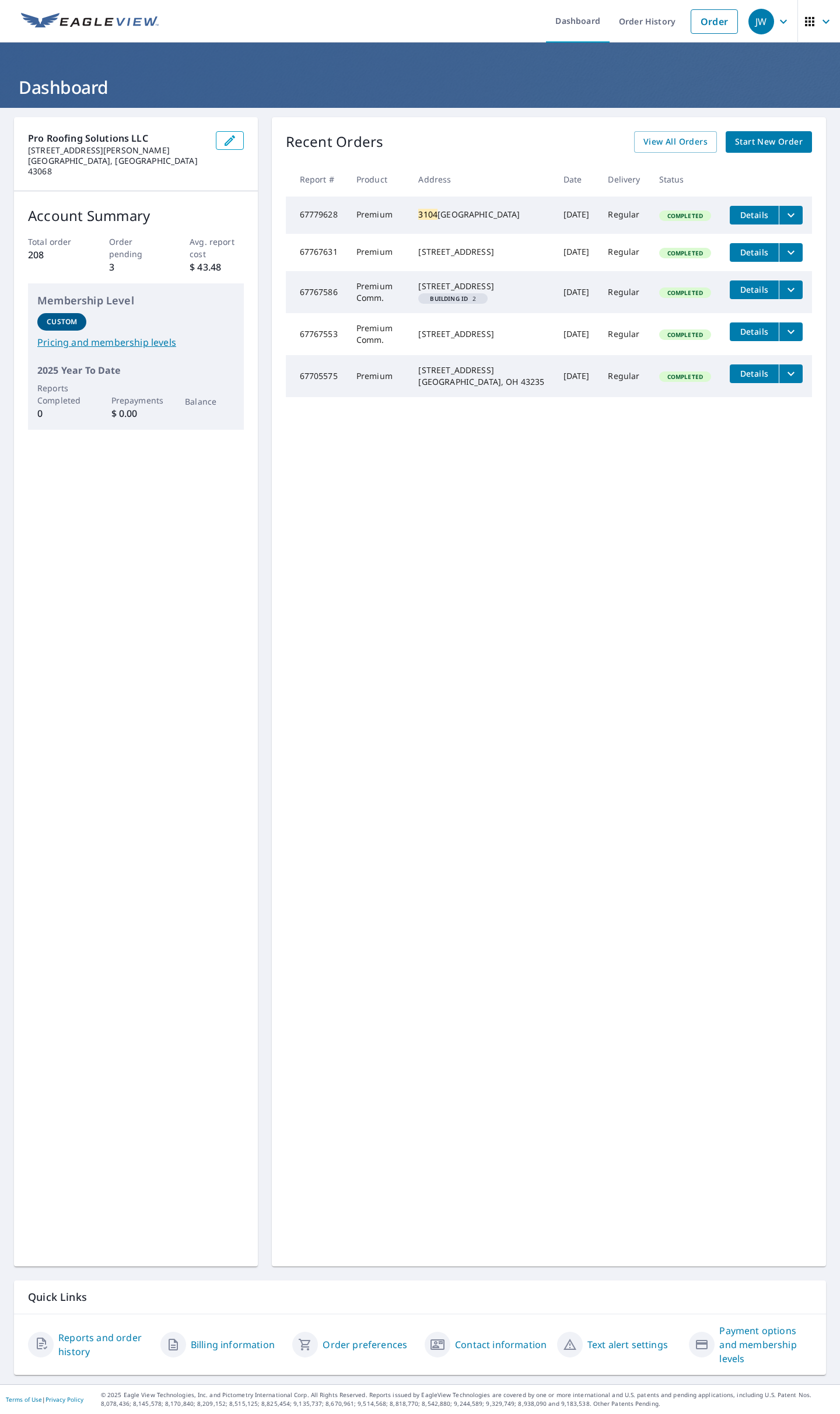
click at [737, 211] on span "Details" at bounding box center [754, 215] width 35 height 11
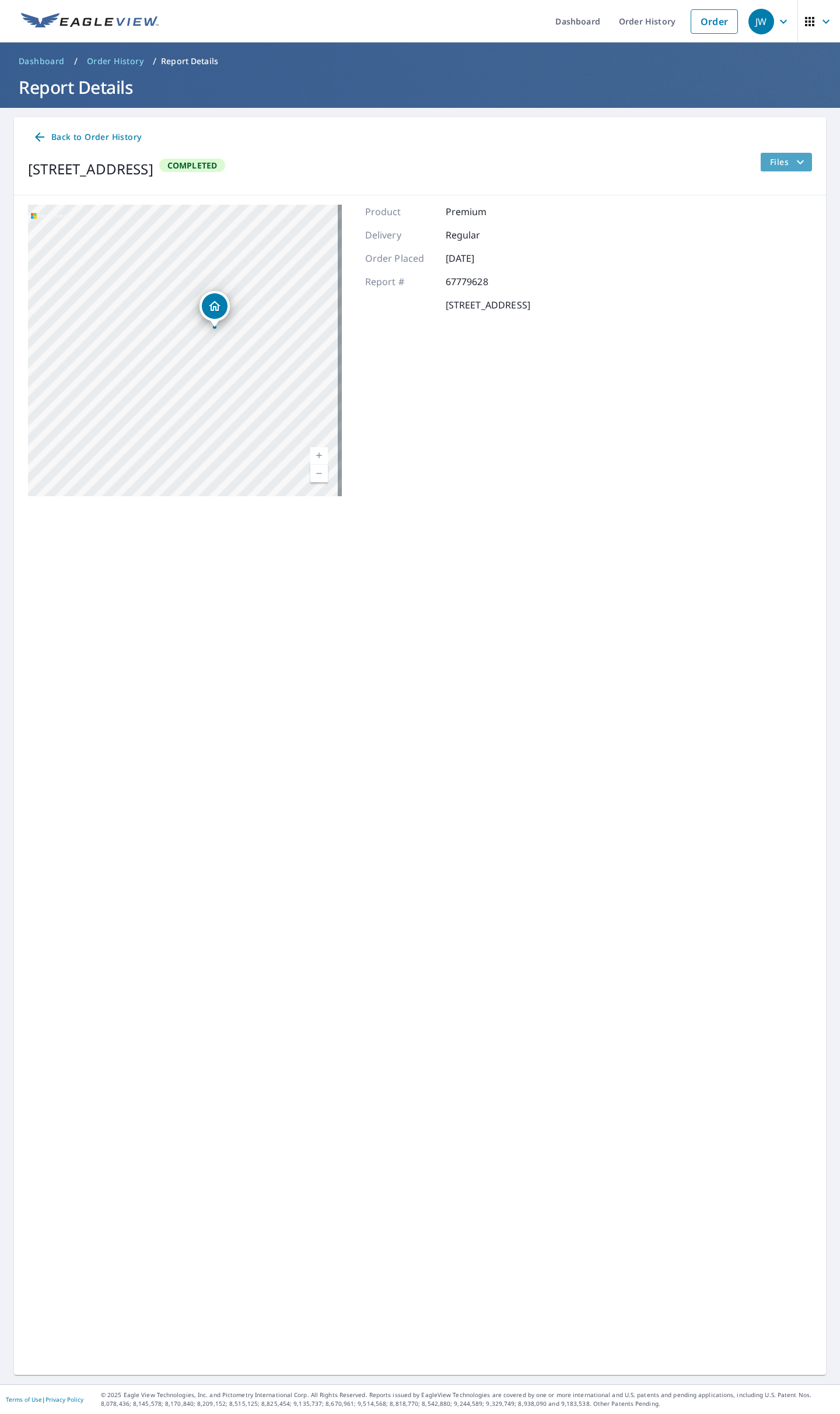
click at [772, 158] on span "Files" at bounding box center [788, 162] width 37 height 14
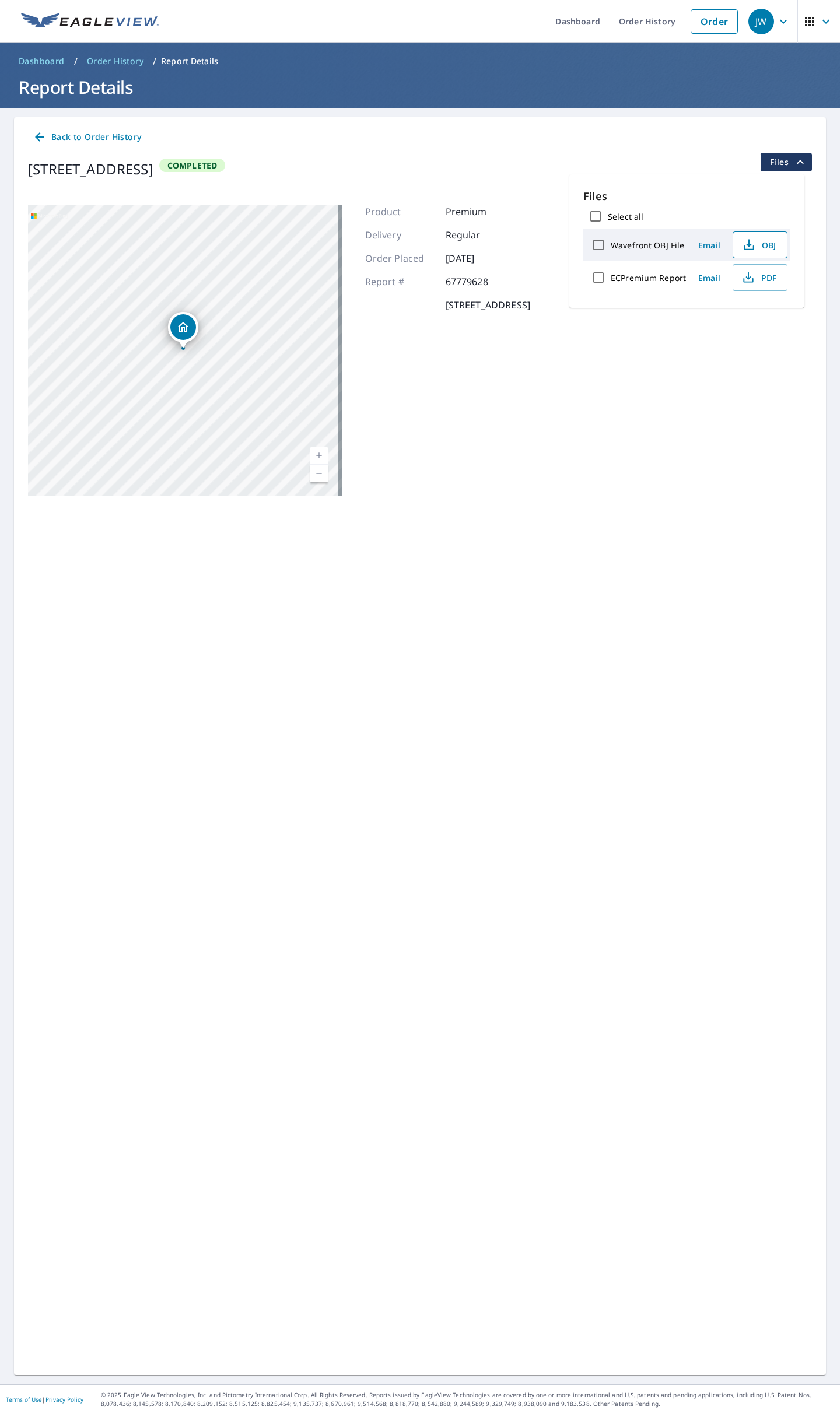
click at [750, 247] on icon "button" at bounding box center [748, 245] width 14 height 14
